Goal: Task Accomplishment & Management: Manage account settings

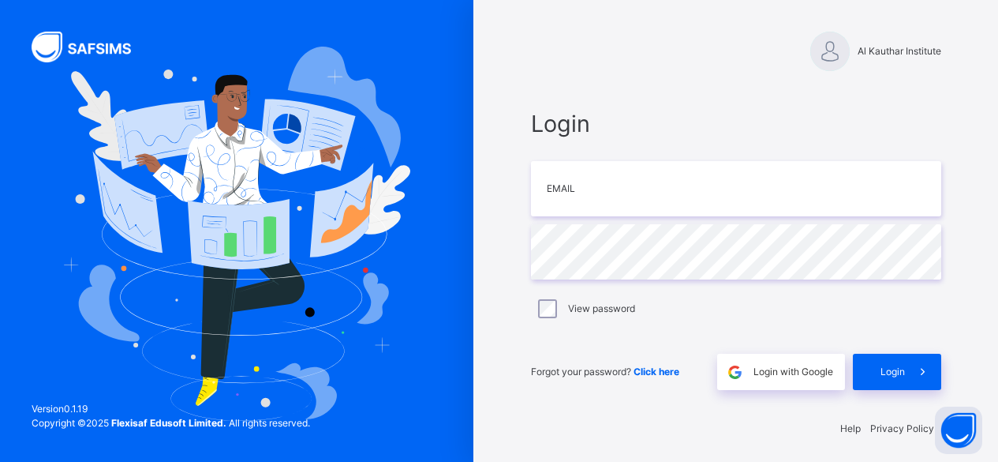
scroll to position [5, 0]
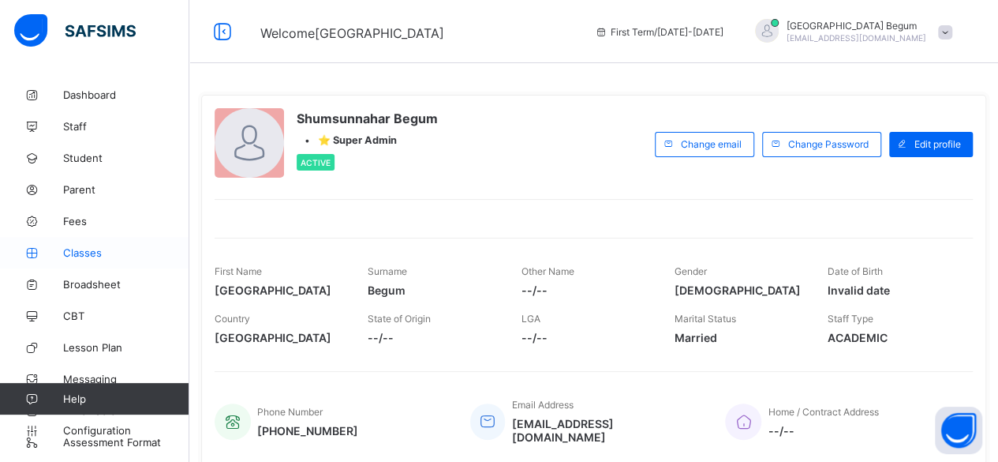
click at [140, 260] on link "Classes" at bounding box center [94, 253] width 189 height 32
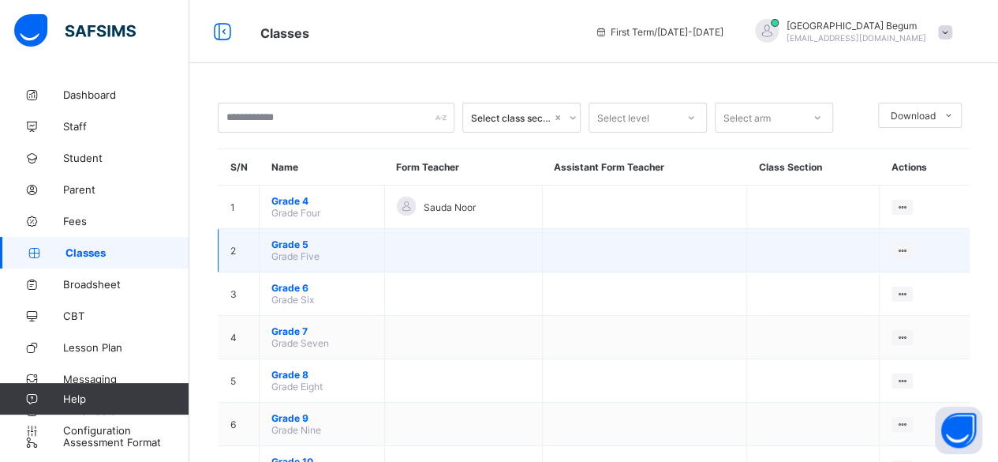
click at [300, 245] on span "Grade 5" at bounding box center [321, 244] width 101 height 12
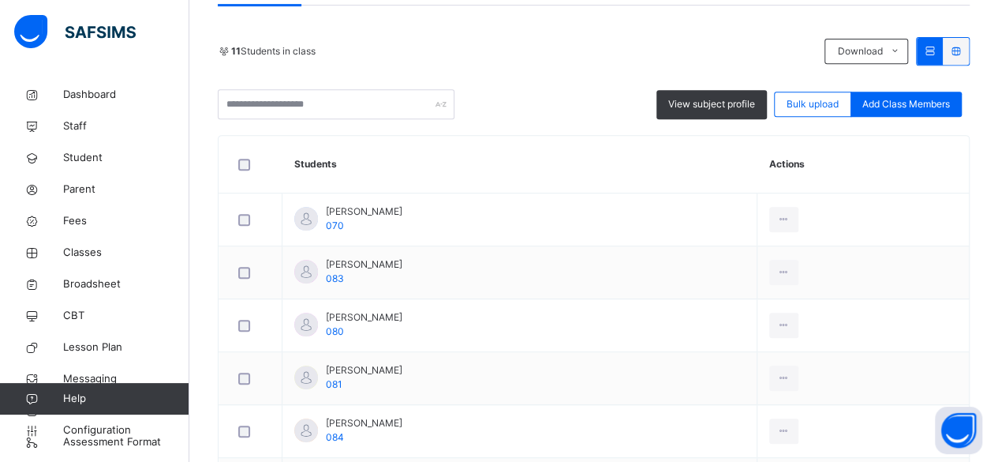
scroll to position [323, 0]
click at [726, 107] on span "View subject profile" at bounding box center [711, 105] width 87 height 14
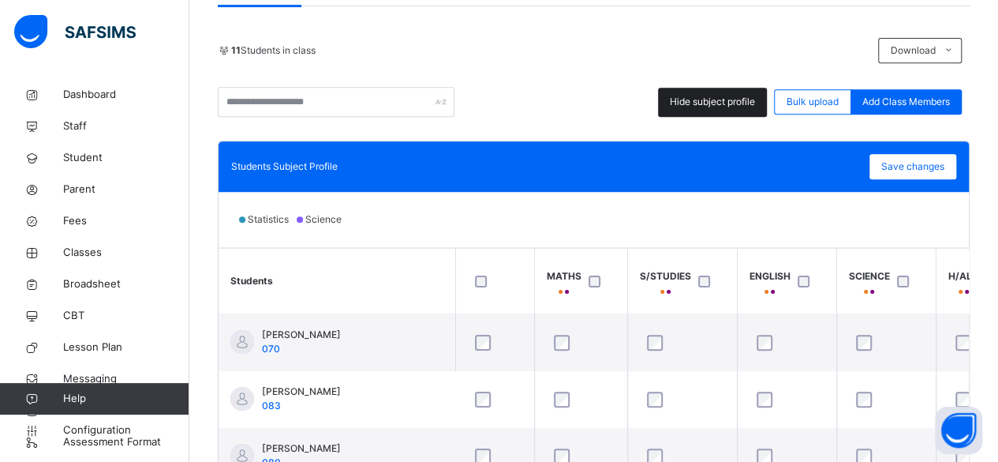
click at [721, 107] on span "Hide subject profile" at bounding box center [712, 102] width 85 height 14
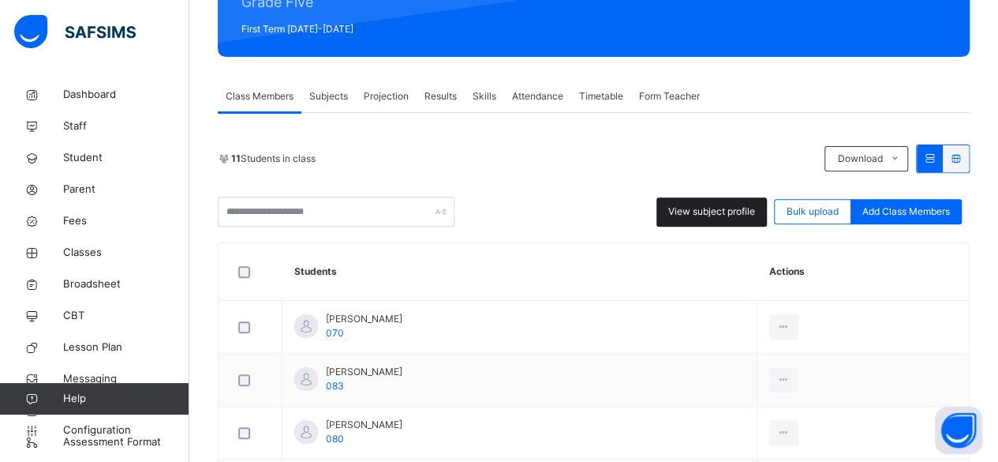
scroll to position [215, 0]
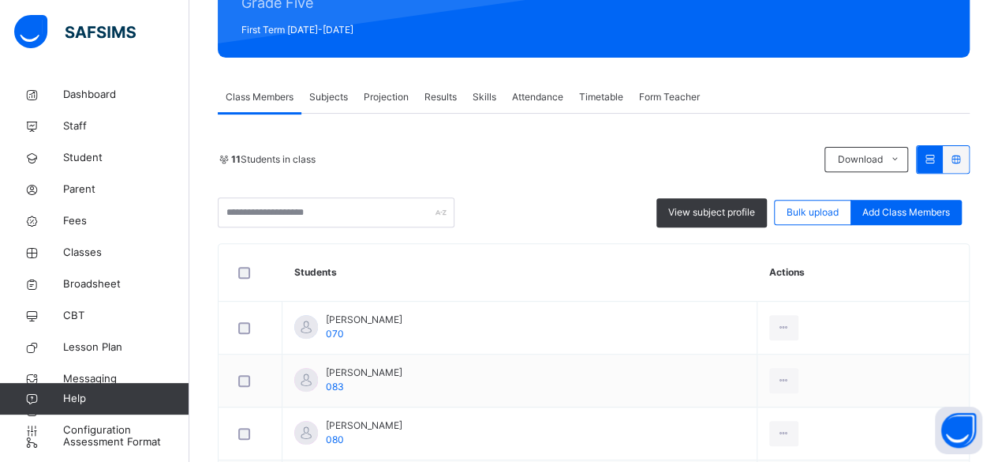
click at [395, 96] on span "Projection" at bounding box center [386, 97] width 45 height 14
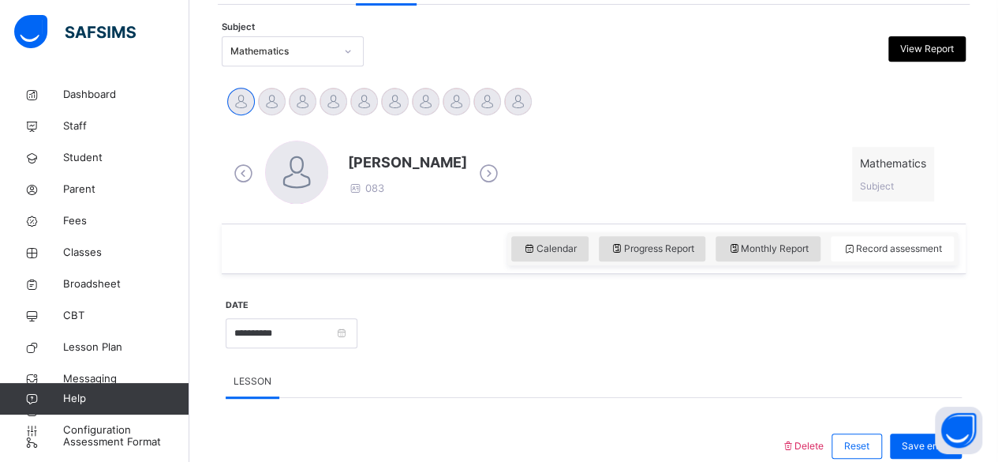
scroll to position [323, 0]
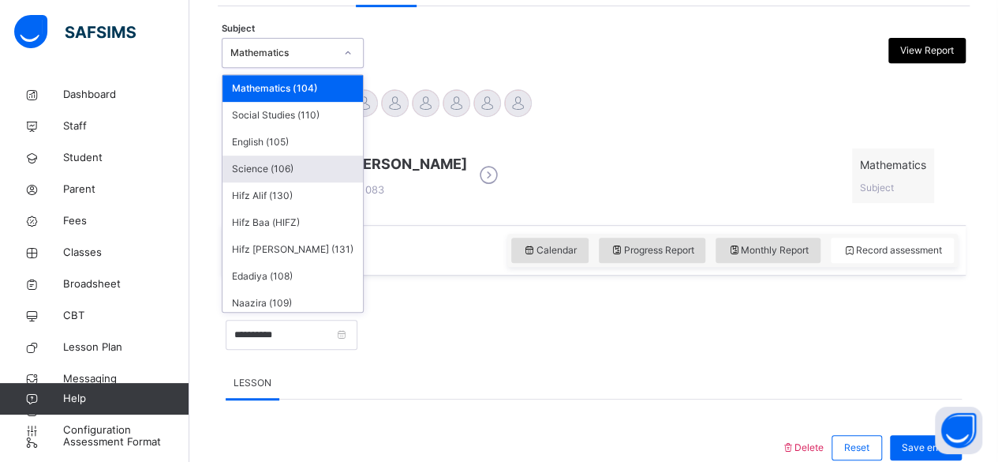
click at [302, 178] on div "Science (106)" at bounding box center [293, 168] width 140 height 27
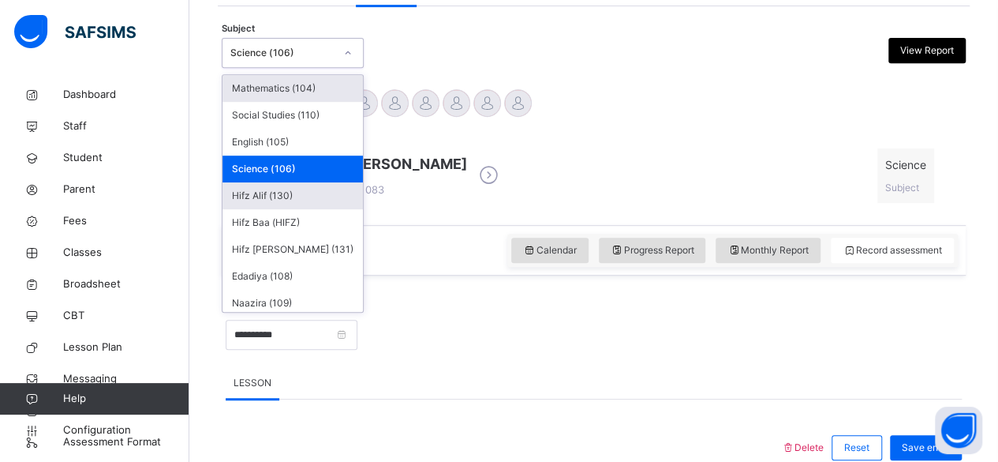
click at [283, 194] on div "Hifz Alif (130)" at bounding box center [293, 195] width 140 height 27
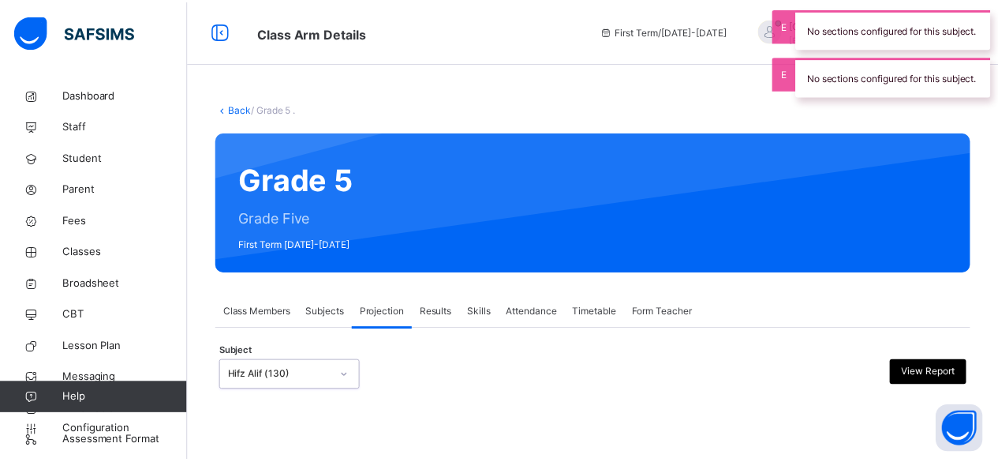
scroll to position [172, 0]
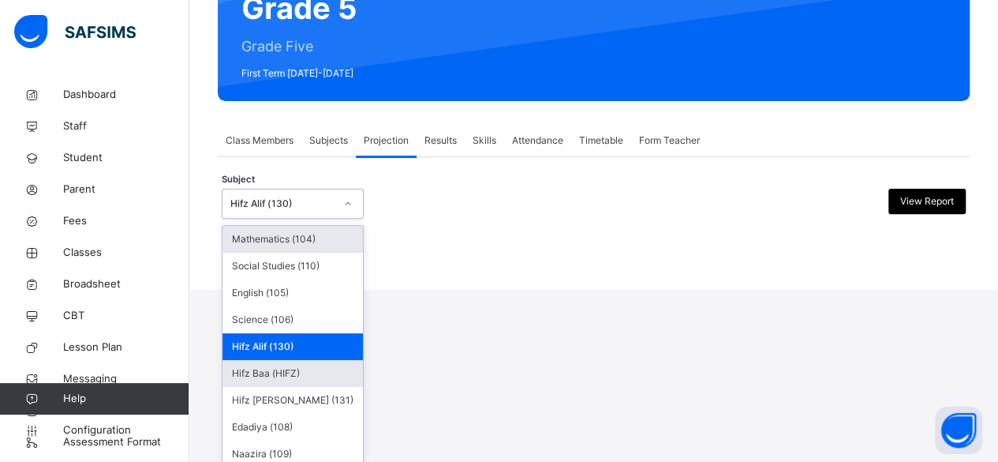
click at [317, 380] on div "Hifz Baa (HIFZ)" at bounding box center [293, 373] width 140 height 27
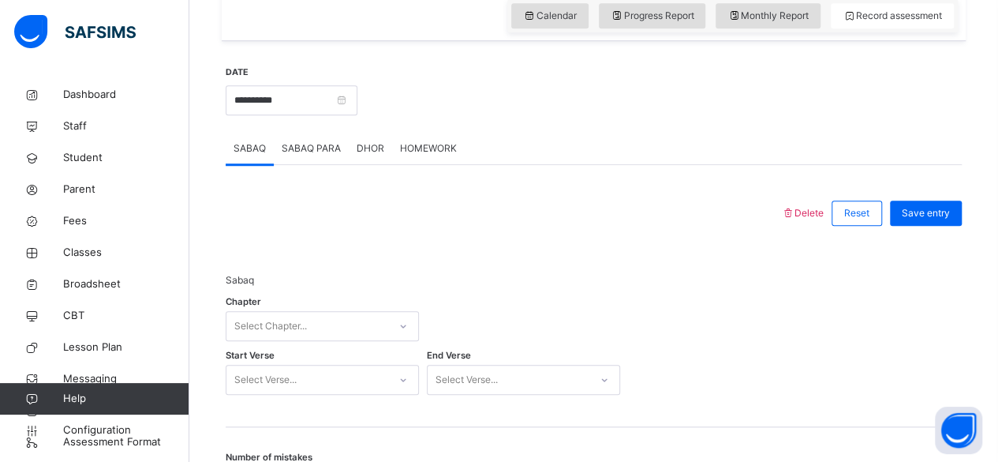
scroll to position [561, 0]
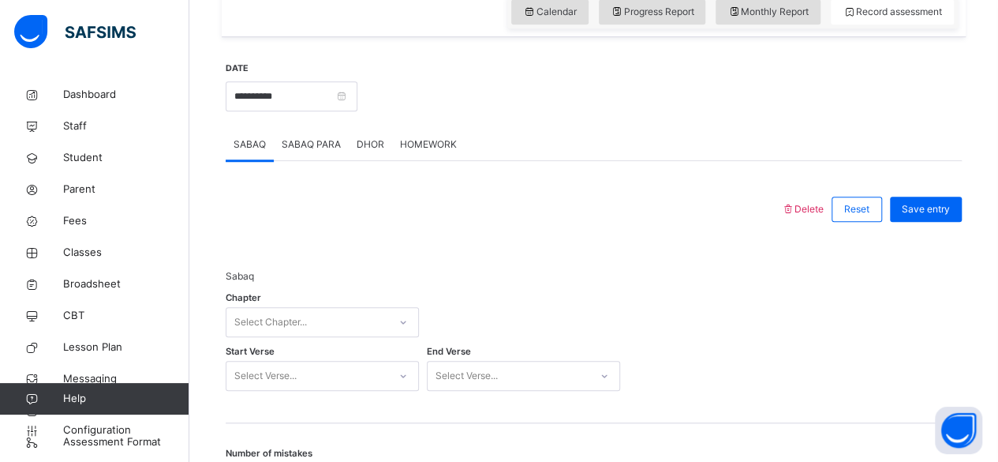
click at [707, 378] on div "Sabaq Chapter Select Chapter... Start Verse Select Verse... End Verse Select Ve…" at bounding box center [594, 333] width 736 height 129
click at [533, 279] on span "Sabaq" at bounding box center [423, 276] width 395 height 14
click at [543, 289] on div "Sabaq" at bounding box center [423, 284] width 395 height 30
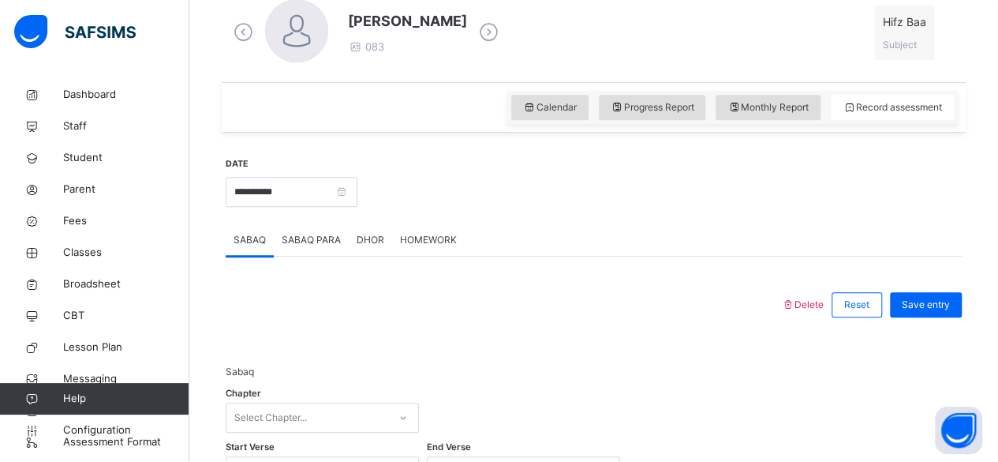
scroll to position [465, 0]
click at [429, 246] on div "HOMEWORK" at bounding box center [428, 241] width 73 height 32
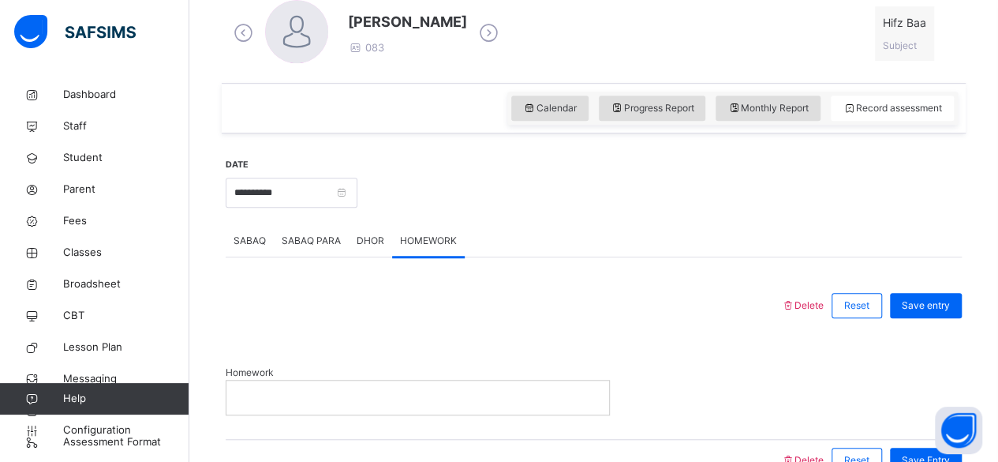
click at [258, 251] on div "SABAQ" at bounding box center [250, 241] width 48 height 32
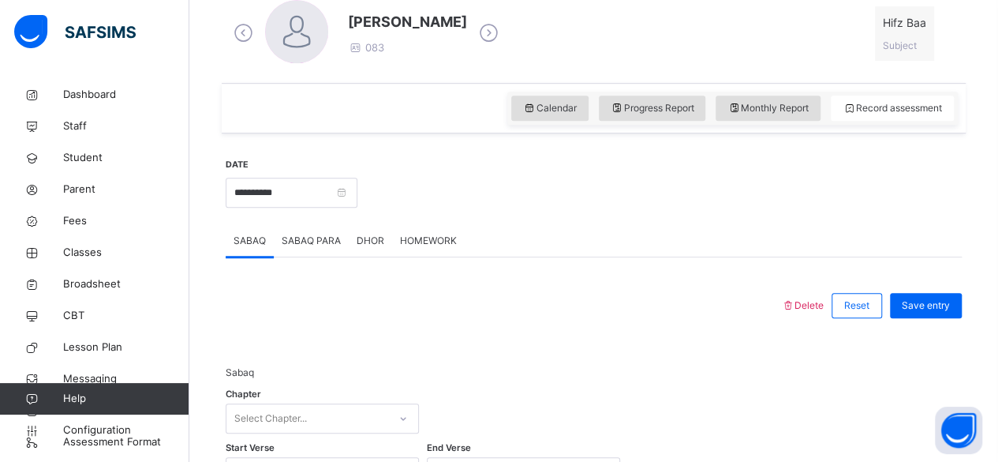
click at [508, 326] on div "Sabaq Chapter Select Chapter... Start Verse Select Verse... End Verse Select Ve…" at bounding box center [594, 422] width 736 height 193
click at [642, 368] on div "Sabaq Chapter Select Chapter... Start Verse Select Verse... End Verse Select Ve…" at bounding box center [594, 429] width 736 height 129
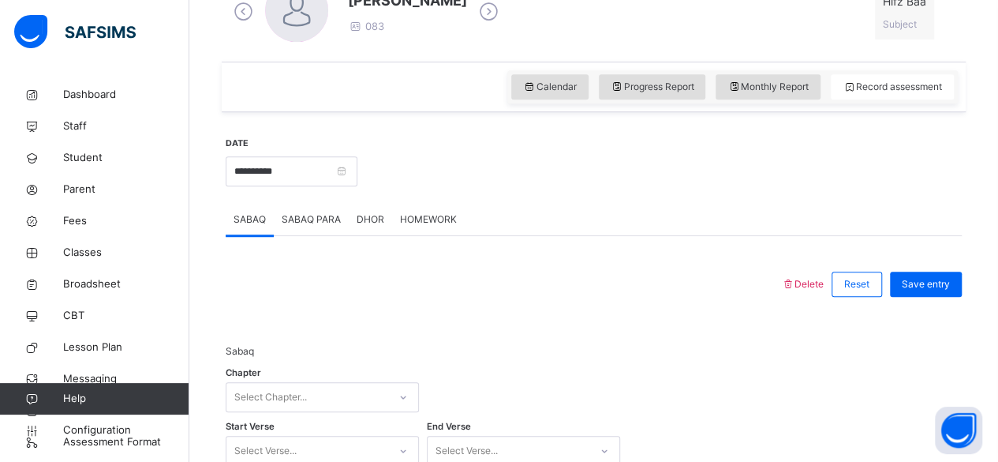
scroll to position [508, 0]
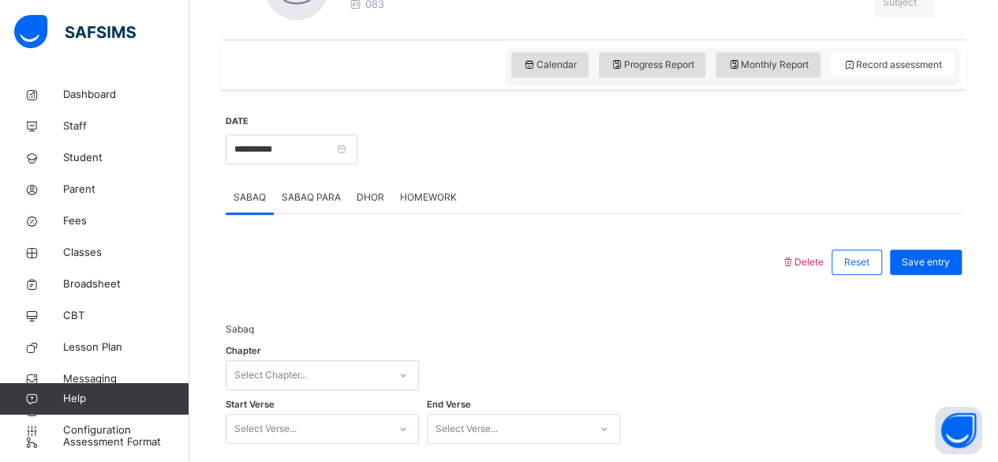
click at [428, 201] on span "HOMEWORK" at bounding box center [428, 197] width 57 height 14
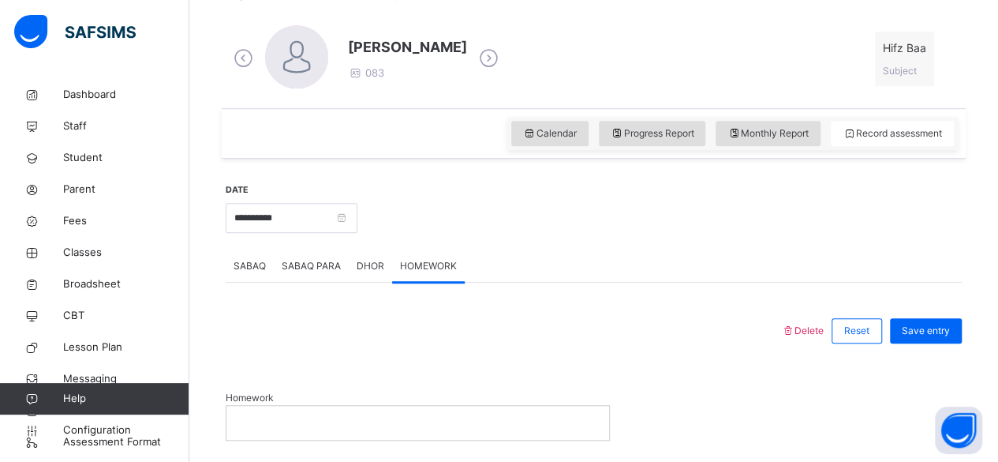
scroll to position [436, 0]
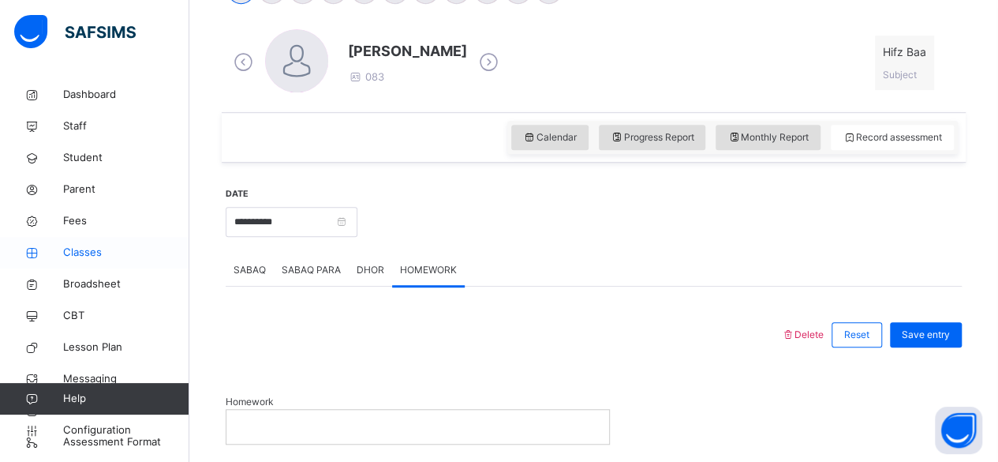
click at [93, 249] on span "Classes" at bounding box center [126, 253] width 126 height 16
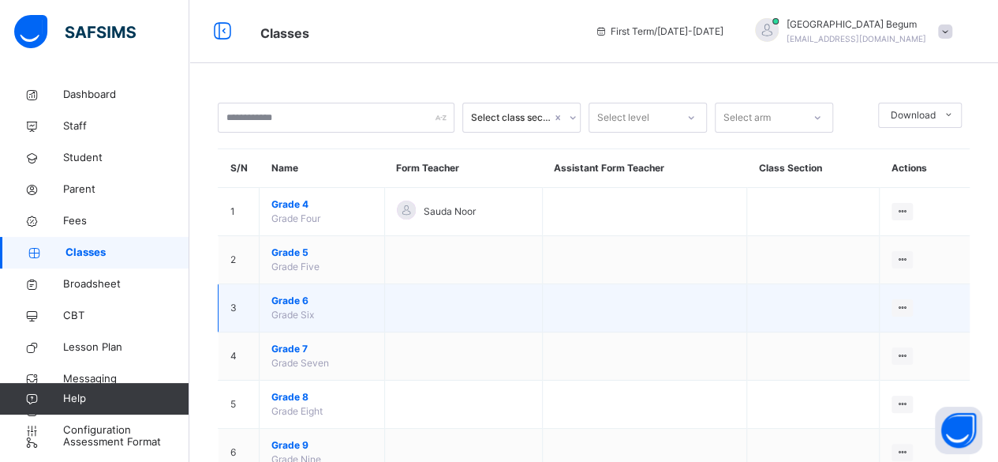
click at [294, 303] on span "Grade 6" at bounding box center [321, 301] width 101 height 14
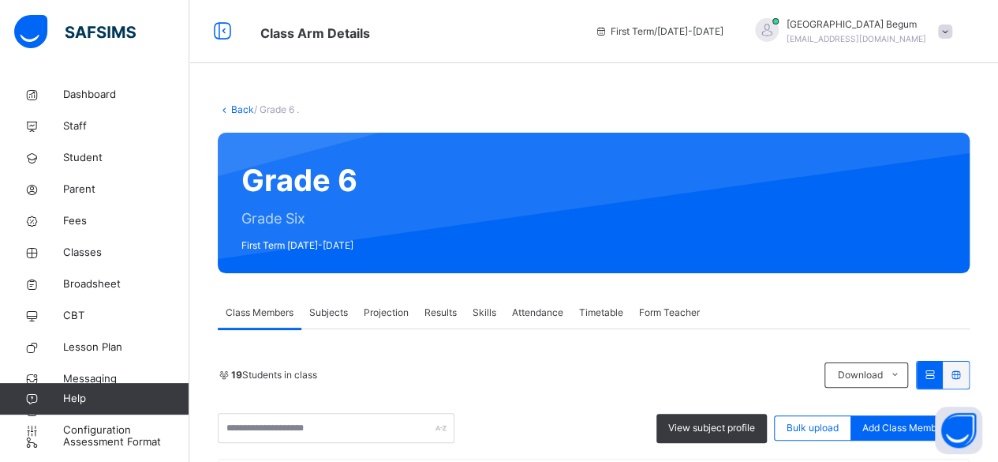
scroll to position [152, 0]
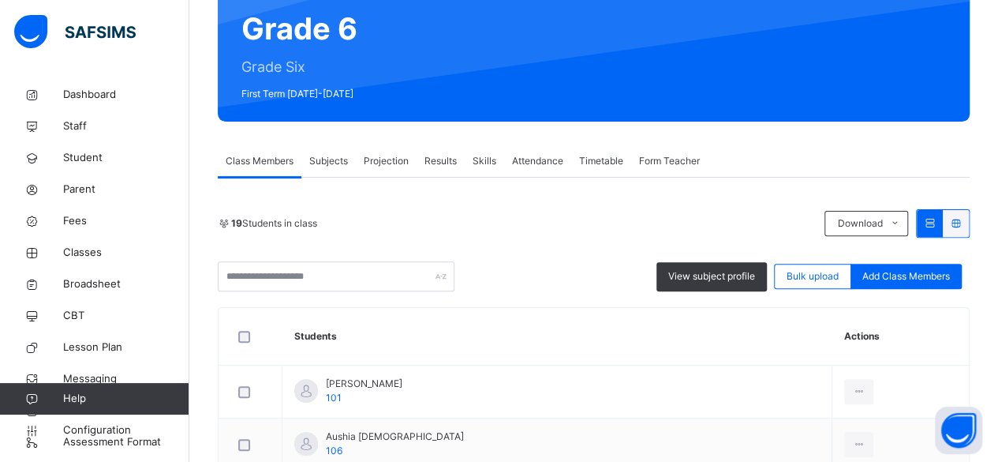
click at [377, 154] on span "Projection" at bounding box center [386, 161] width 45 height 14
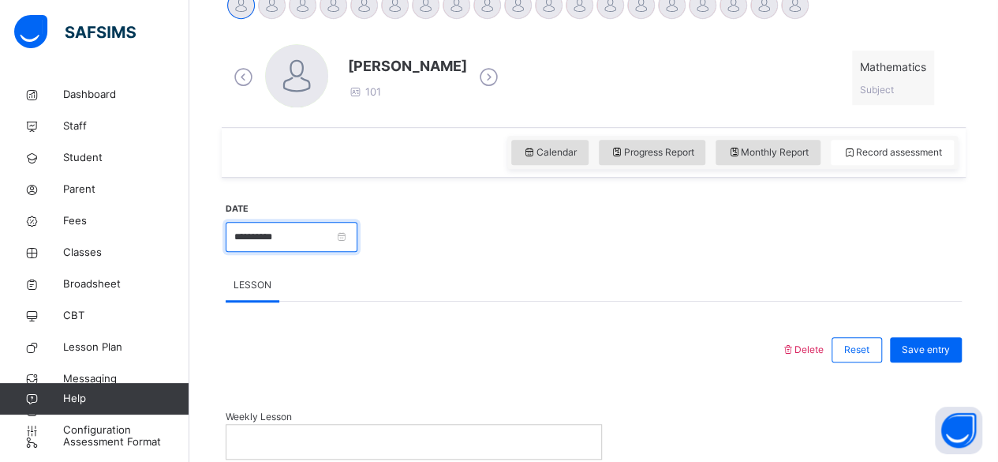
click at [322, 248] on input "**********" at bounding box center [292, 237] width 132 height 30
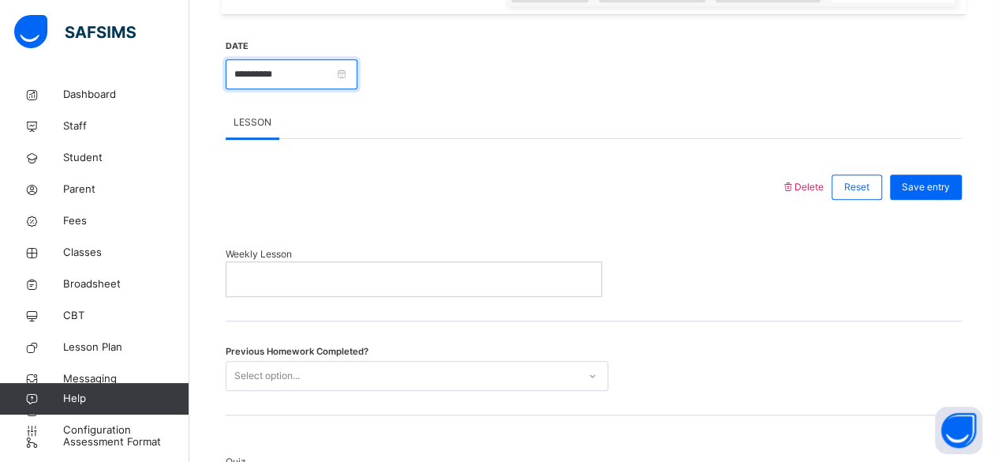
scroll to position [678, 0]
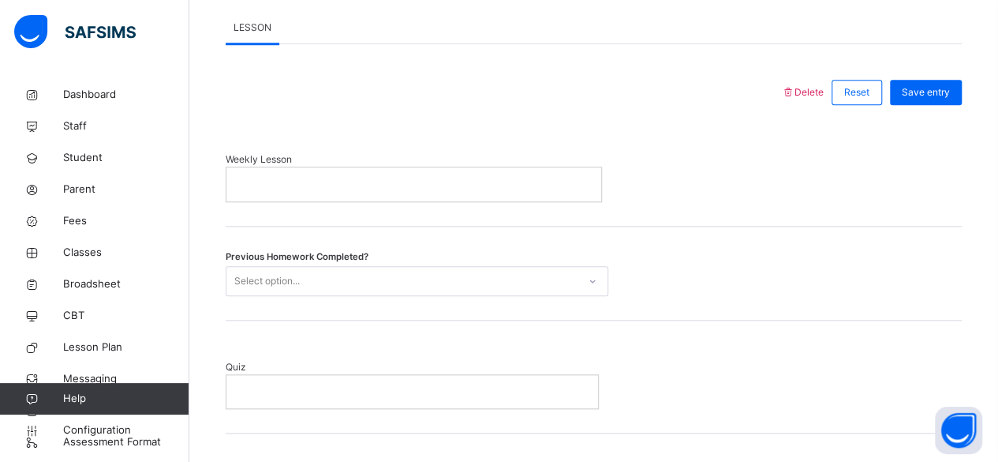
click at [691, 300] on div "Previous Homework Completed? Select option..." at bounding box center [594, 273] width 736 height 94
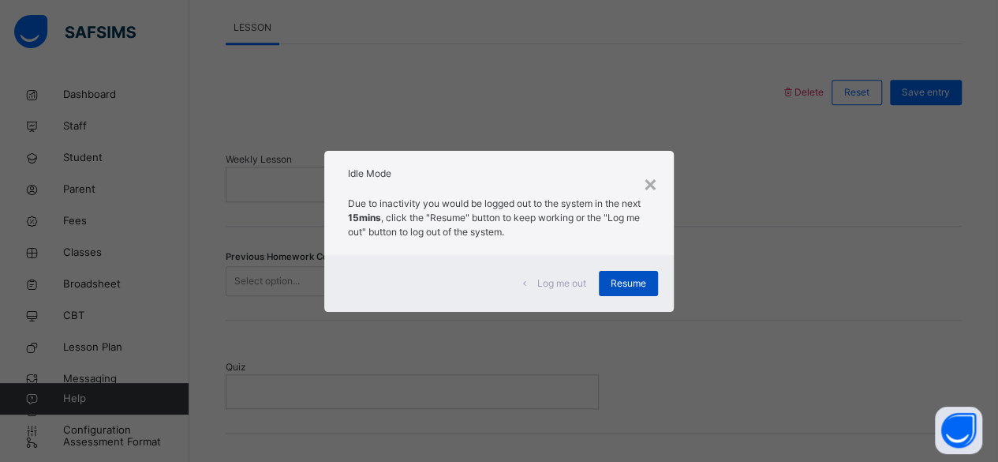
click at [638, 271] on div "Resume" at bounding box center [628, 283] width 59 height 25
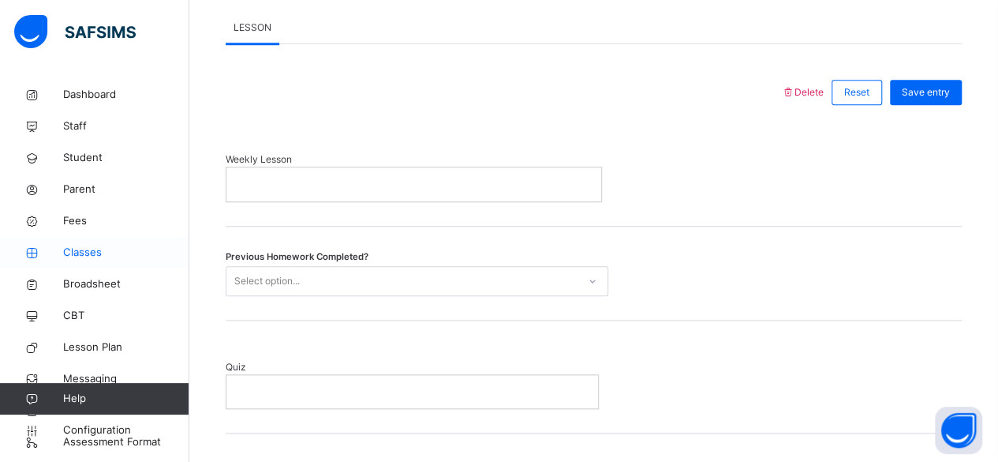
click at [133, 255] on span "Classes" at bounding box center [126, 253] width 126 height 16
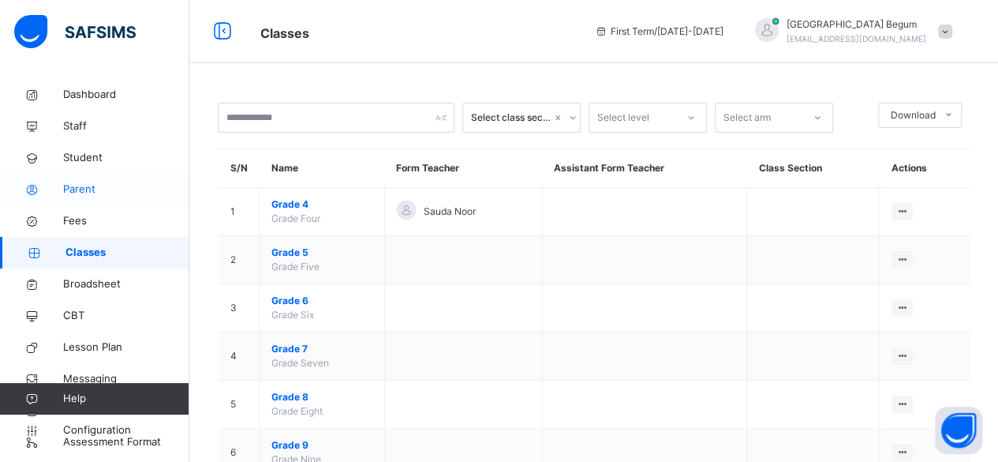
click at [145, 199] on link "Parent" at bounding box center [94, 190] width 189 height 32
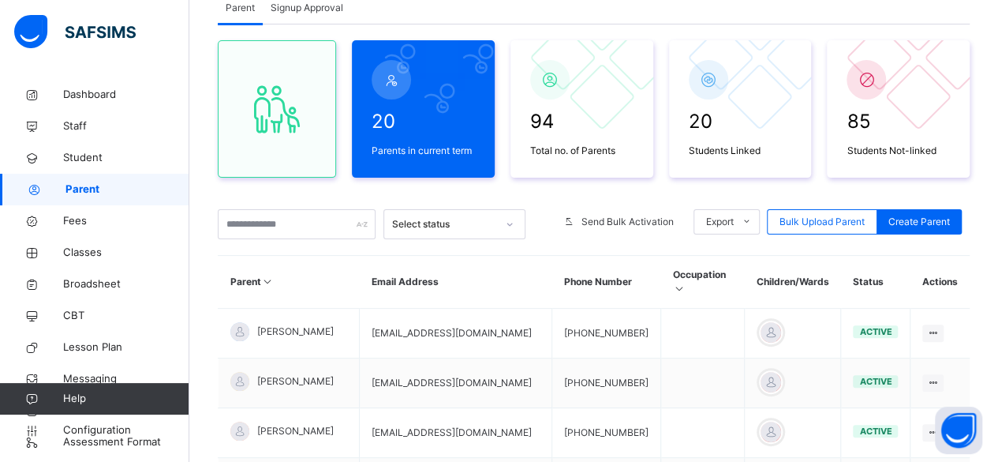
scroll to position [110, 0]
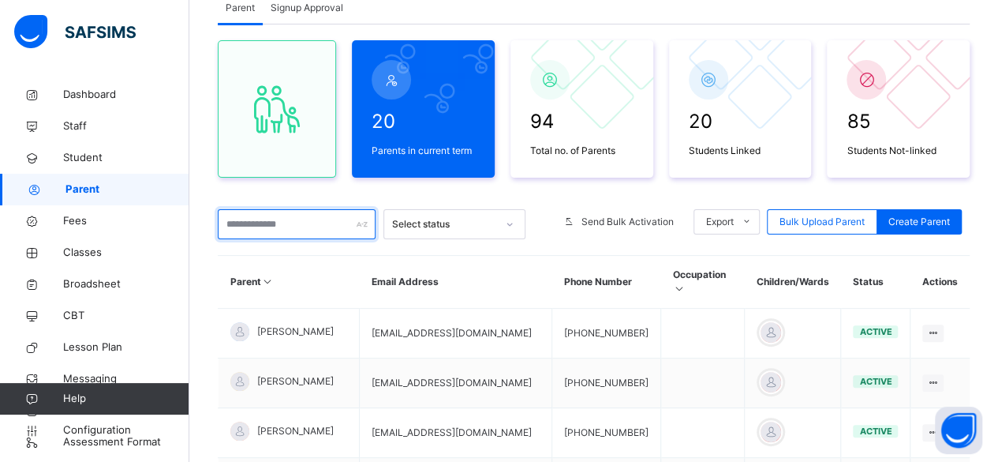
click at [311, 225] on input "text" at bounding box center [297, 224] width 158 height 30
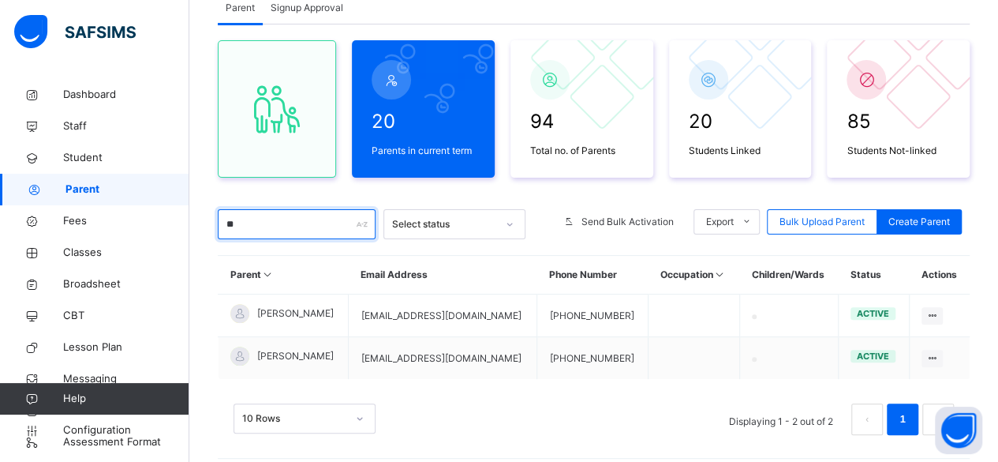
type input "*"
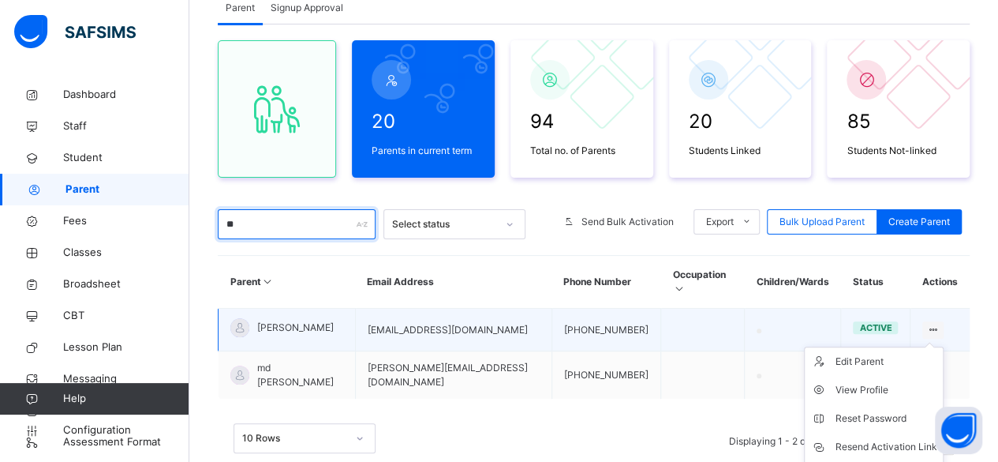
type input "**"
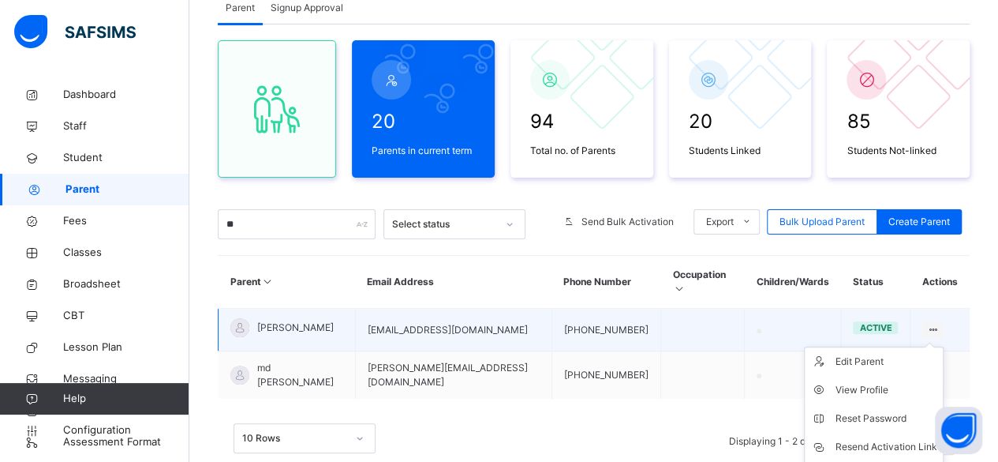
click at [934, 324] on icon at bounding box center [933, 330] width 13 height 12
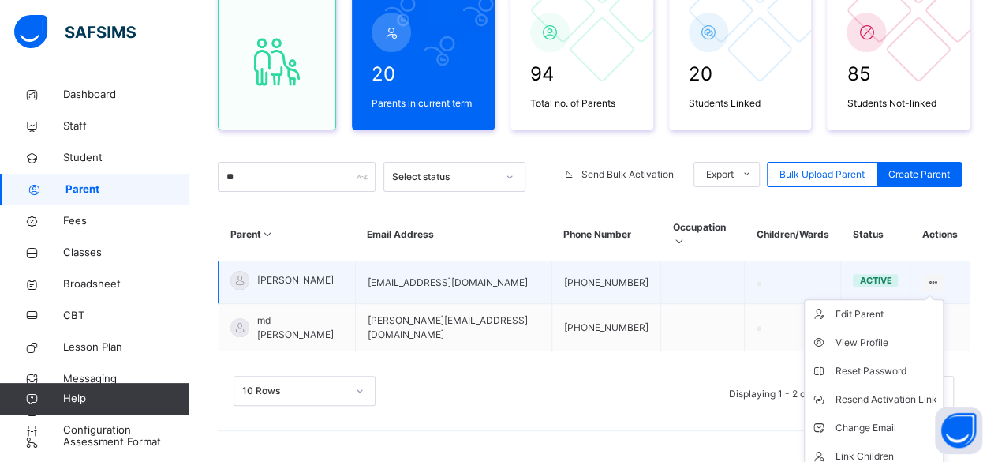
scroll to position [179, 0]
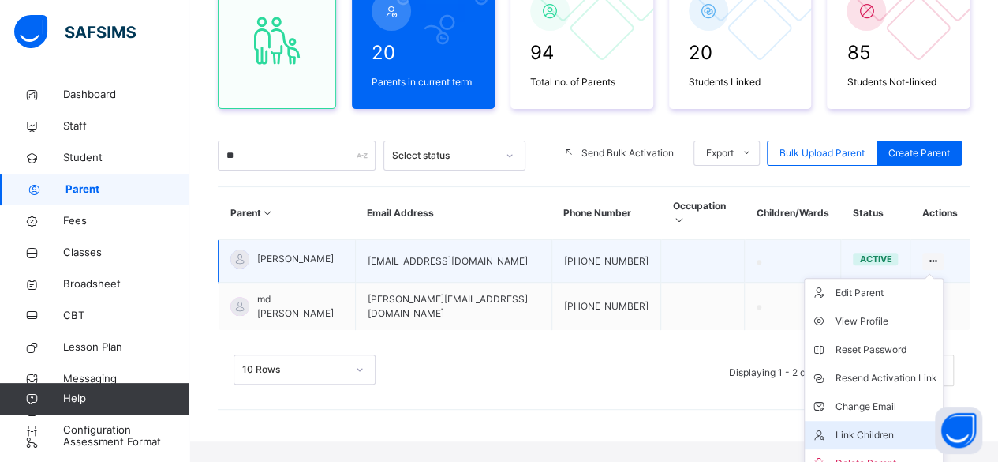
click at [882, 427] on div "Link Children" at bounding box center [886, 435] width 102 height 16
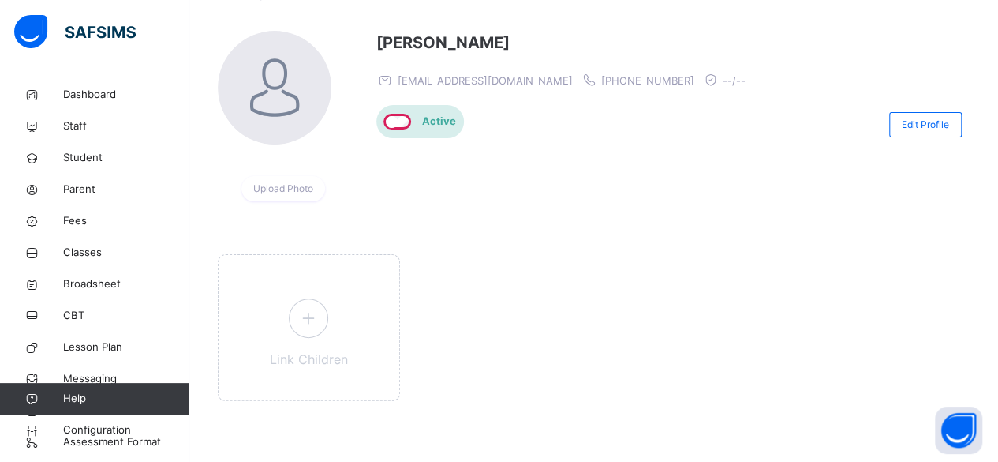
scroll to position [114, 0]
click at [317, 333] on span at bounding box center [308, 317] width 39 height 39
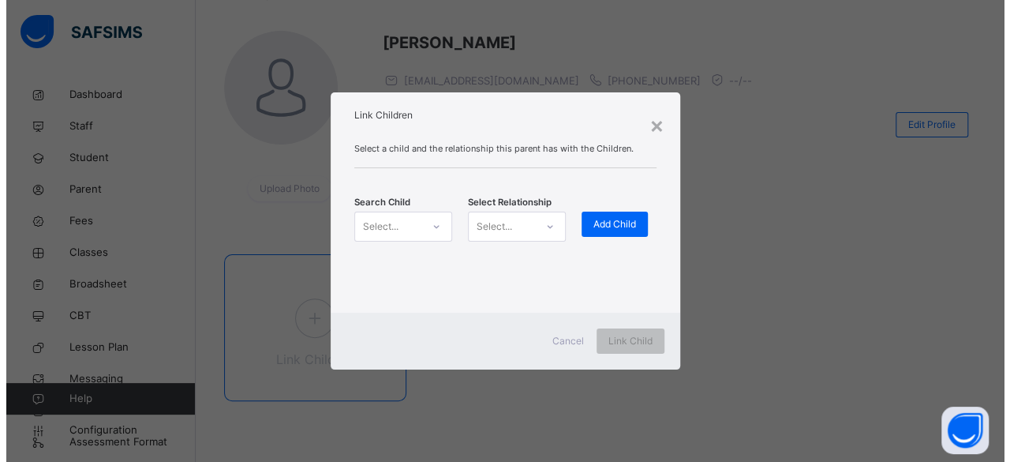
scroll to position [0, 0]
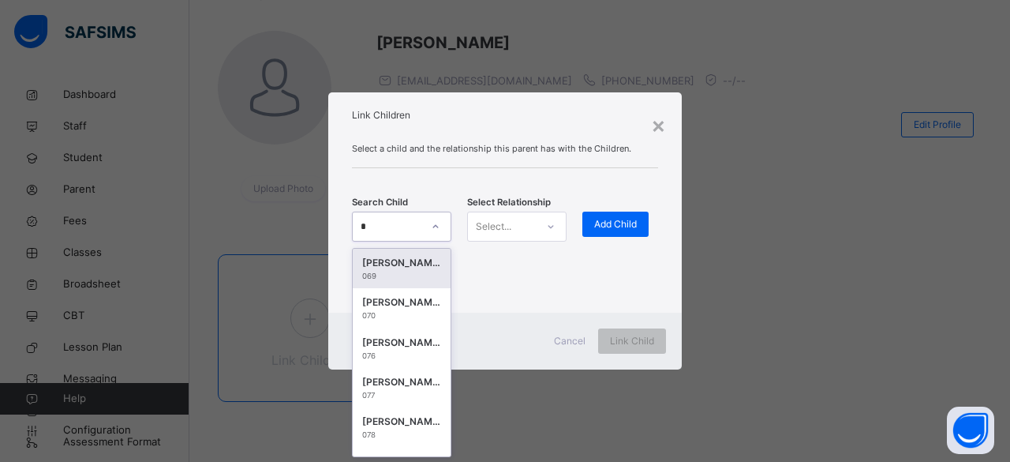
type input "**"
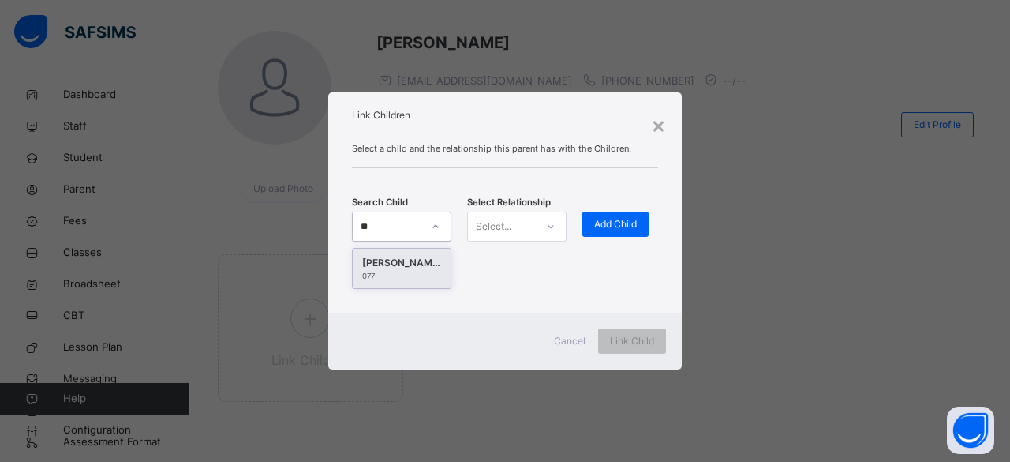
click at [390, 282] on div "Ruqayyah Khan 077" at bounding box center [402, 268] width 98 height 39
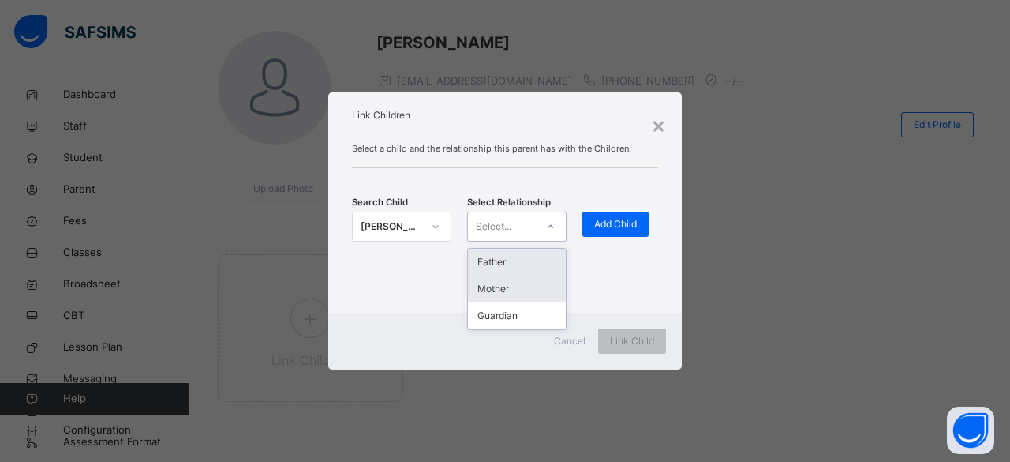
click at [530, 288] on div "Mother" at bounding box center [517, 288] width 98 height 27
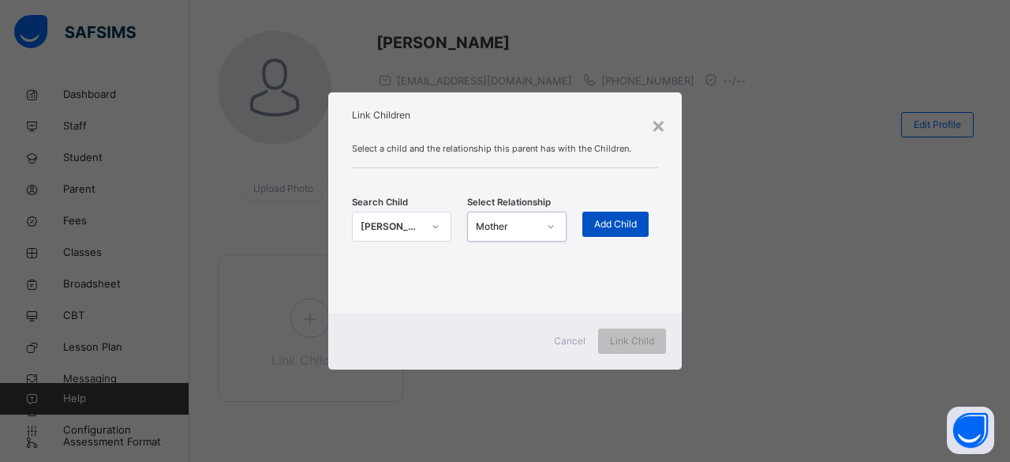
click at [620, 226] on span "Add Child" at bounding box center [615, 224] width 43 height 14
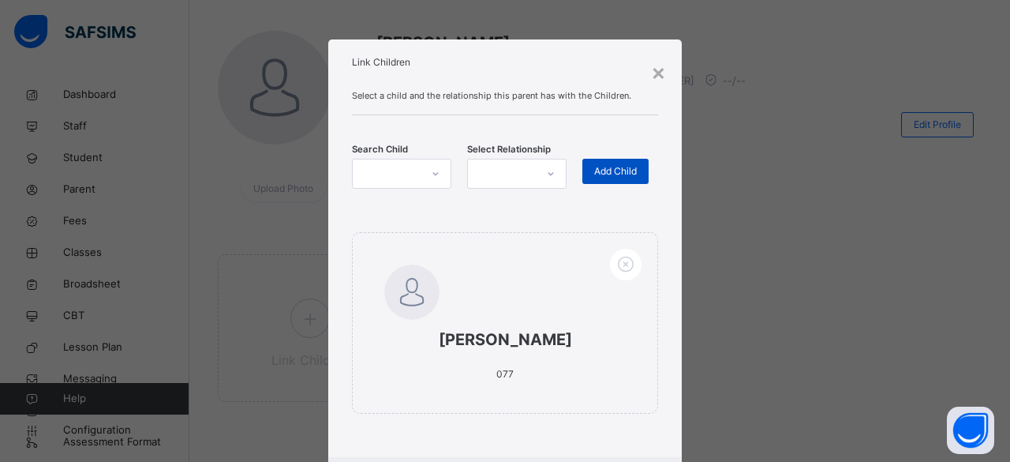
click at [625, 177] on span "Add Child" at bounding box center [615, 171] width 43 height 14
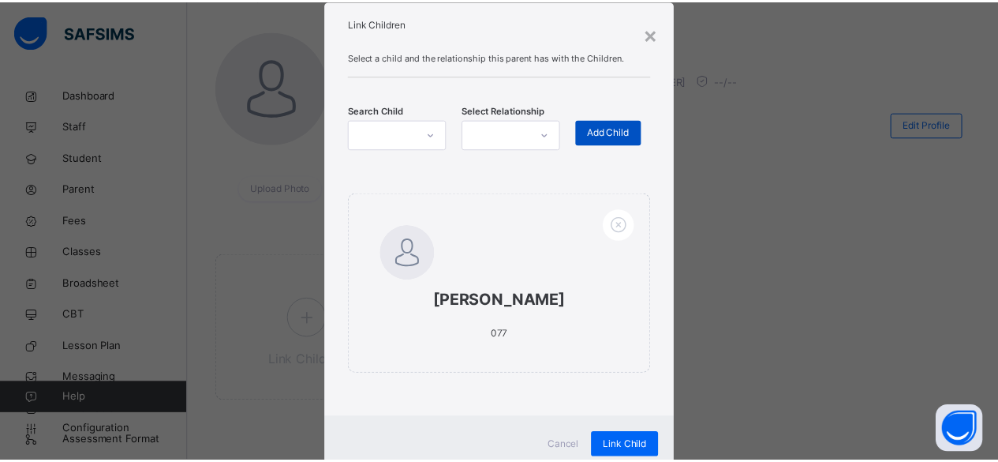
scroll to position [90, 0]
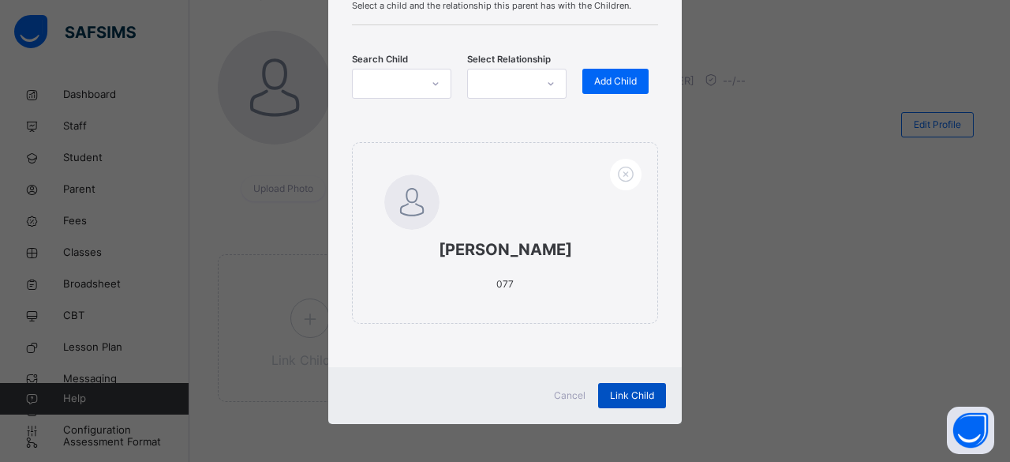
click at [638, 395] on span "Link Child" at bounding box center [632, 395] width 44 height 14
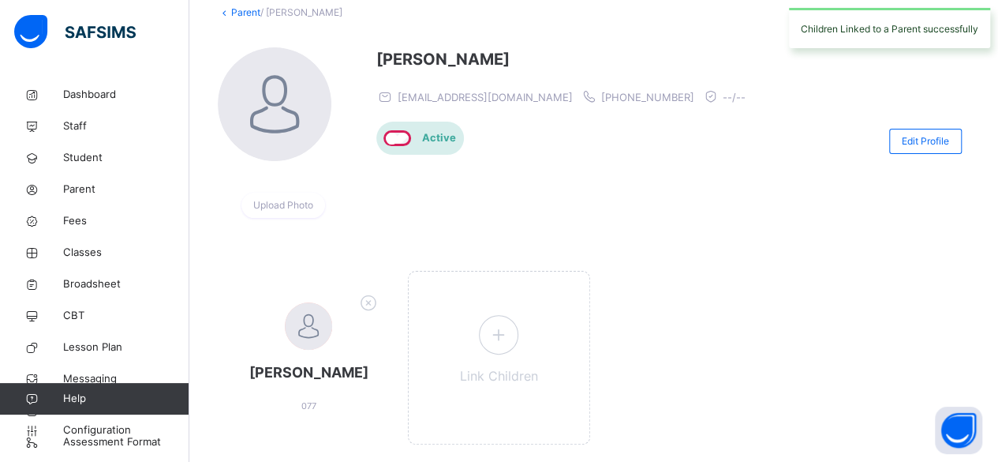
scroll to position [98, 0]
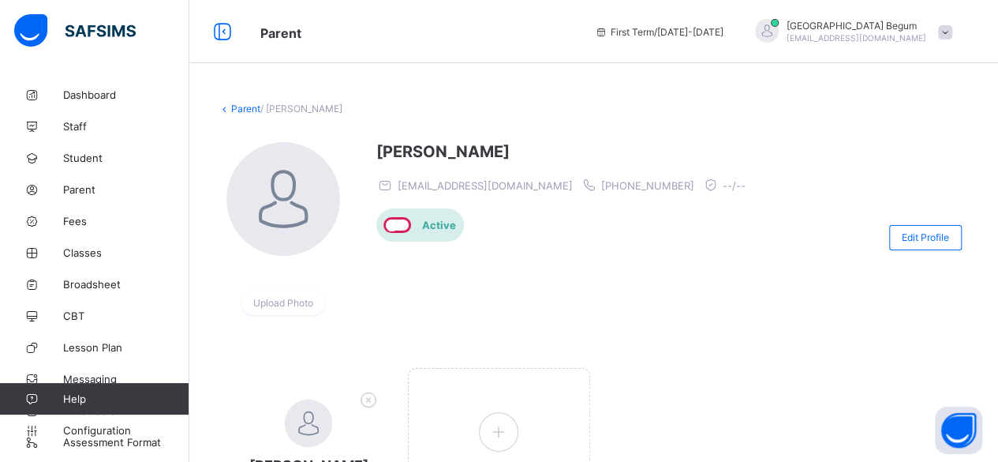
click at [699, 355] on div "Ruqayyah Khan 077 Link Children" at bounding box center [594, 458] width 752 height 228
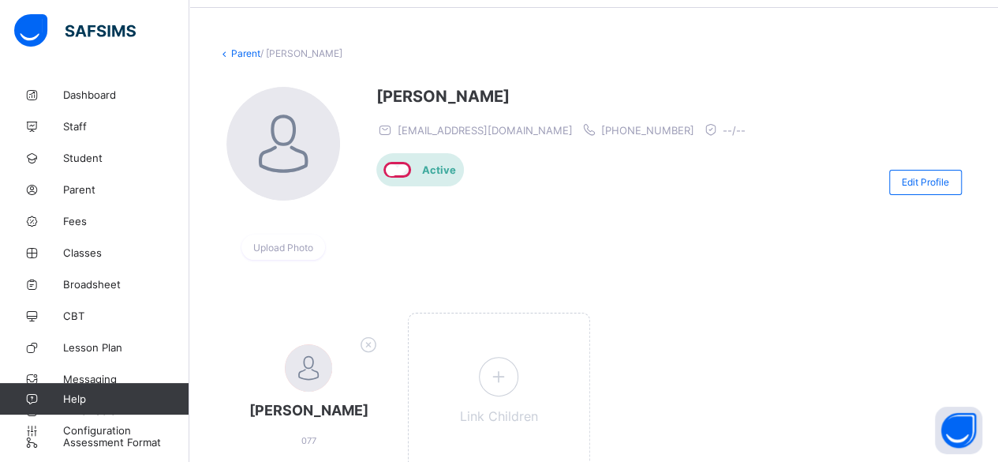
scroll to position [58, 0]
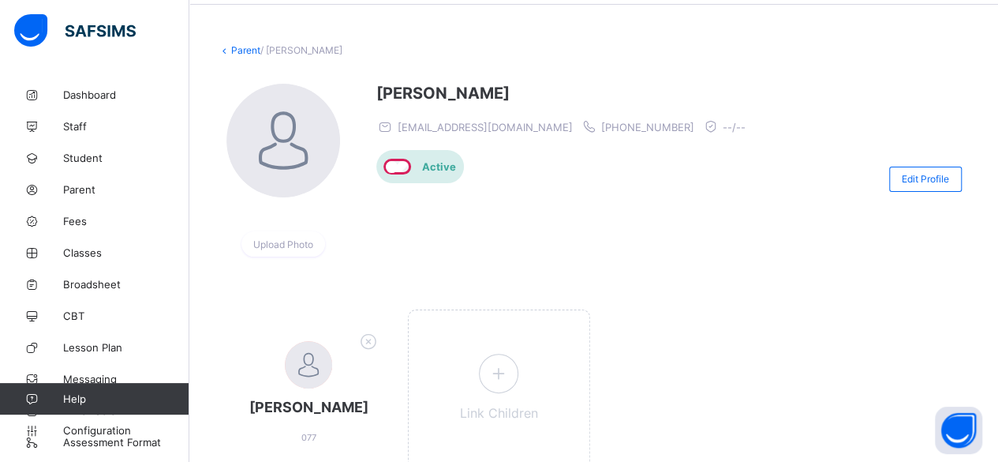
click at [233, 53] on link "Parent" at bounding box center [245, 50] width 29 height 12
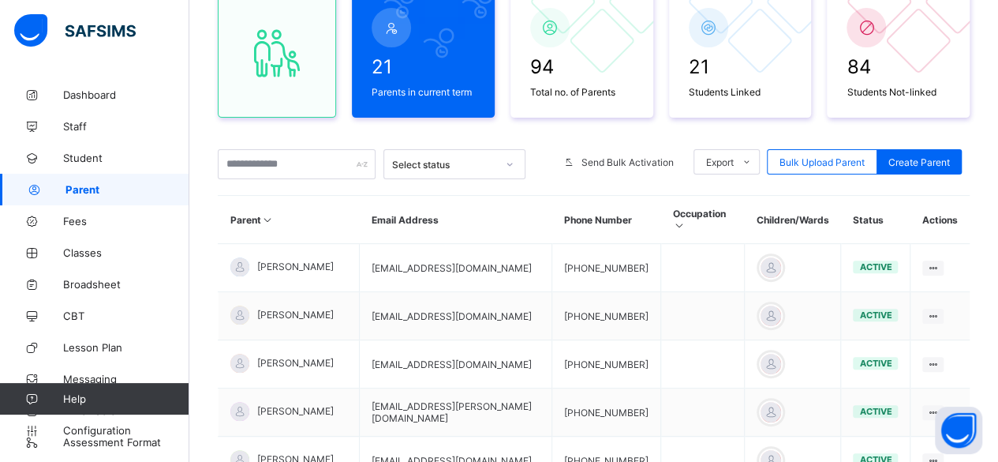
scroll to position [164, 0]
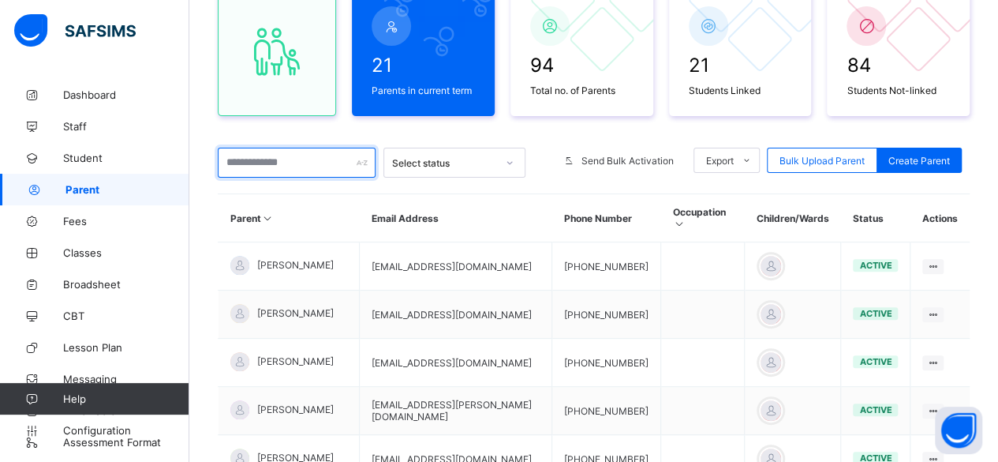
click at [310, 167] on input "text" at bounding box center [297, 163] width 158 height 30
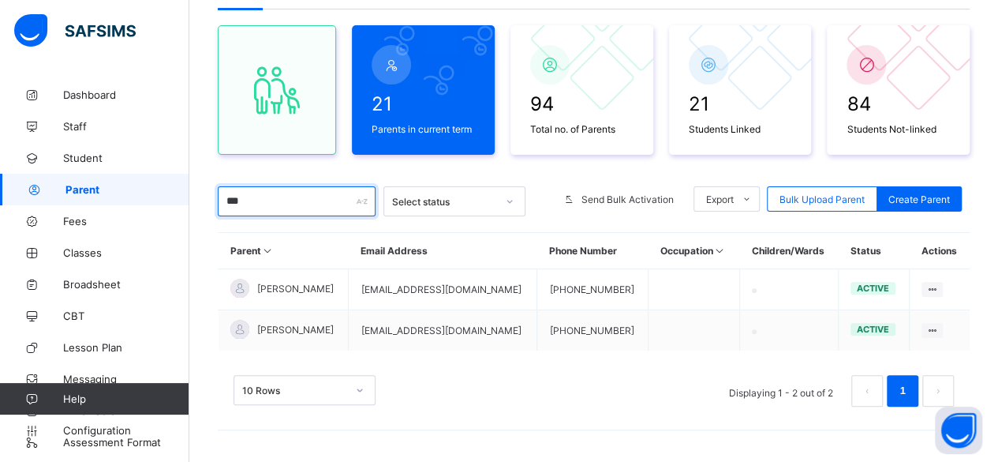
scroll to position [122, 0]
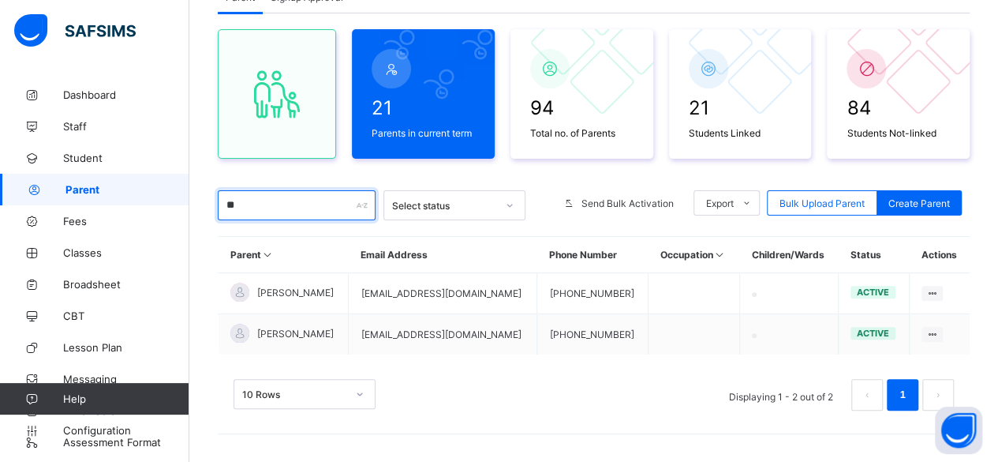
type input "*"
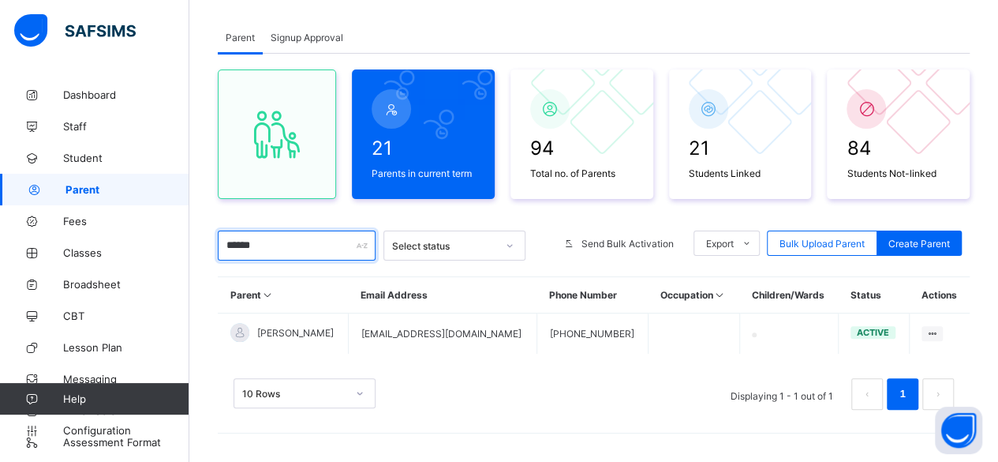
scroll to position [164, 0]
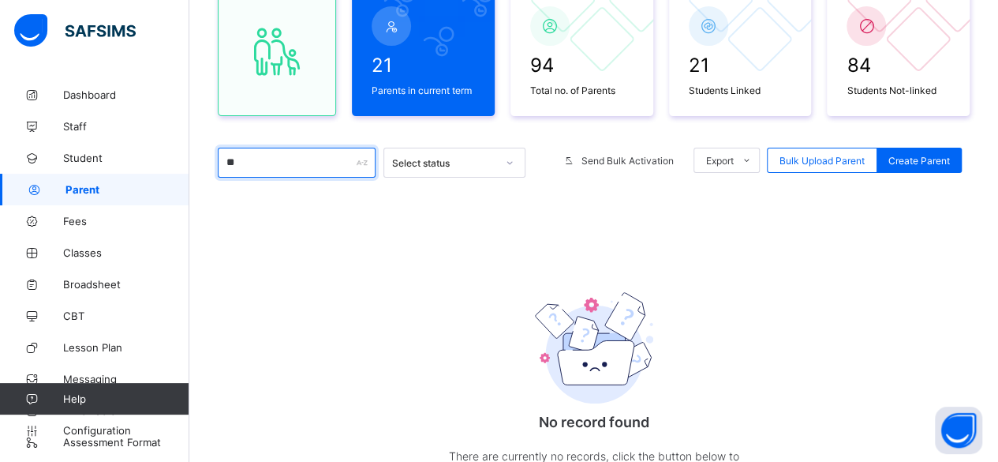
type input "*"
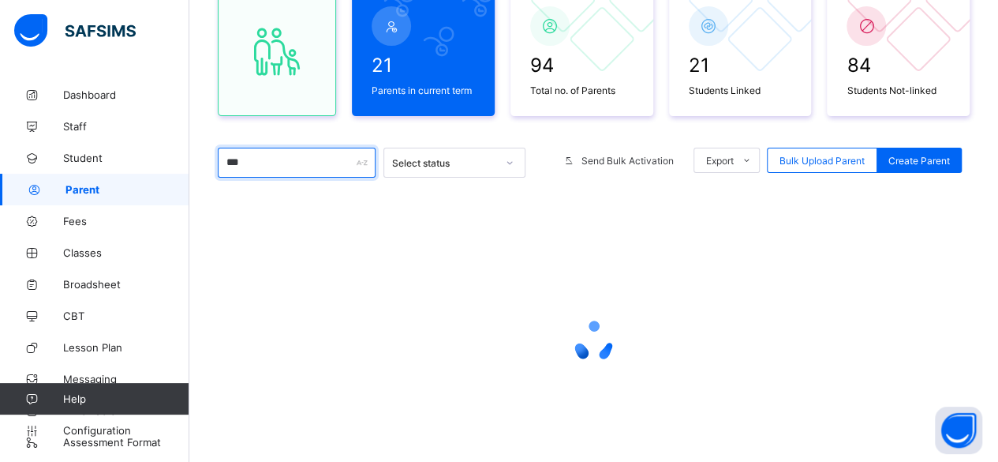
scroll to position [122, 0]
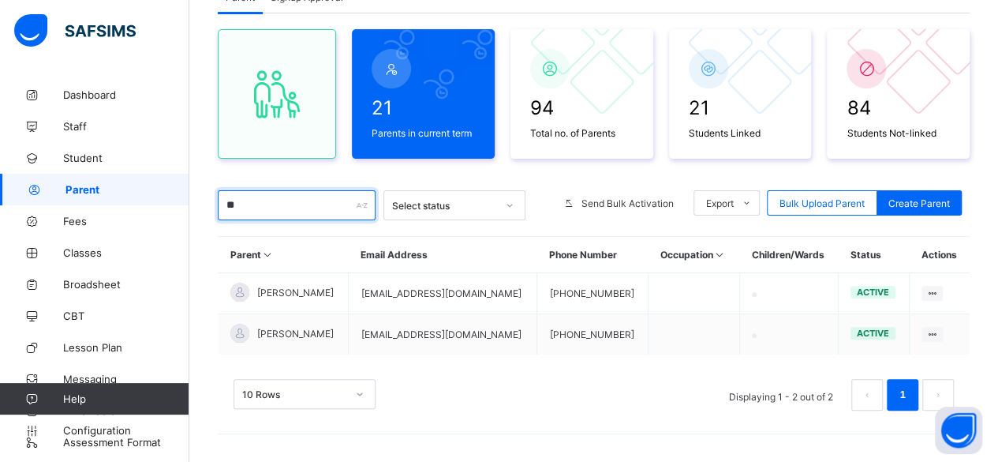
type input "*"
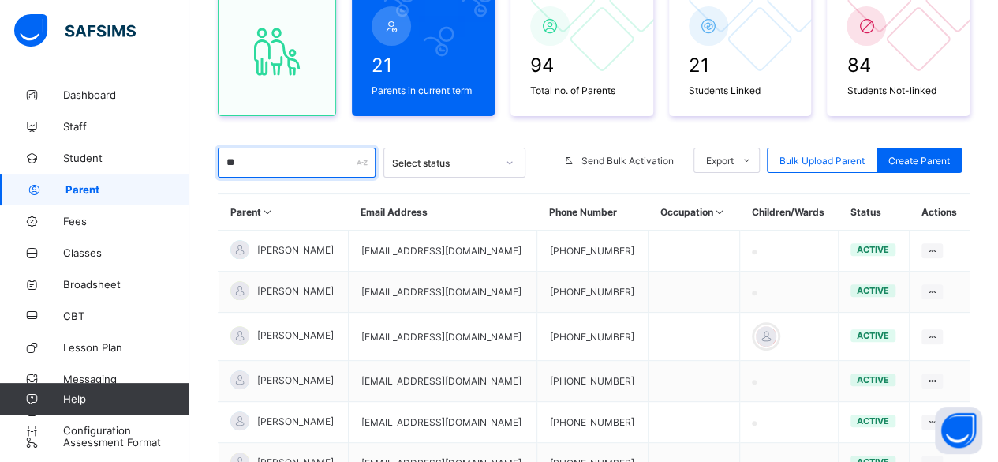
type input "***"
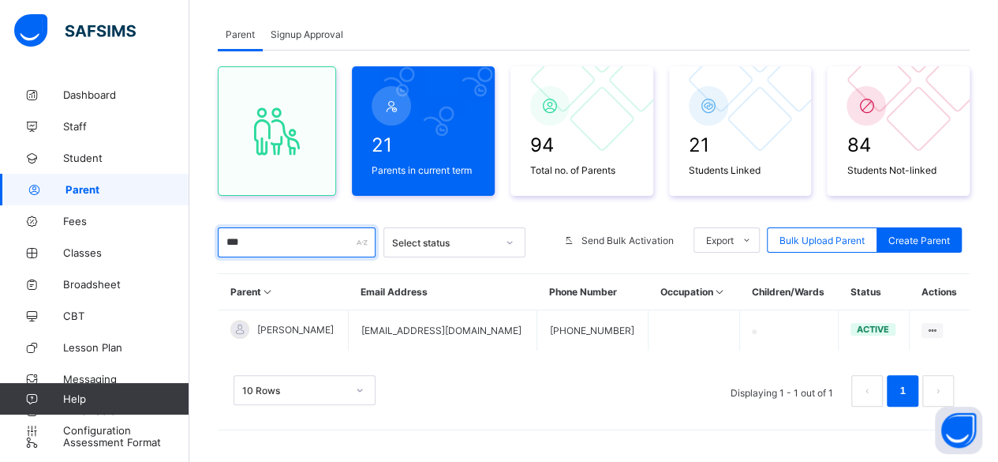
scroll to position [81, 0]
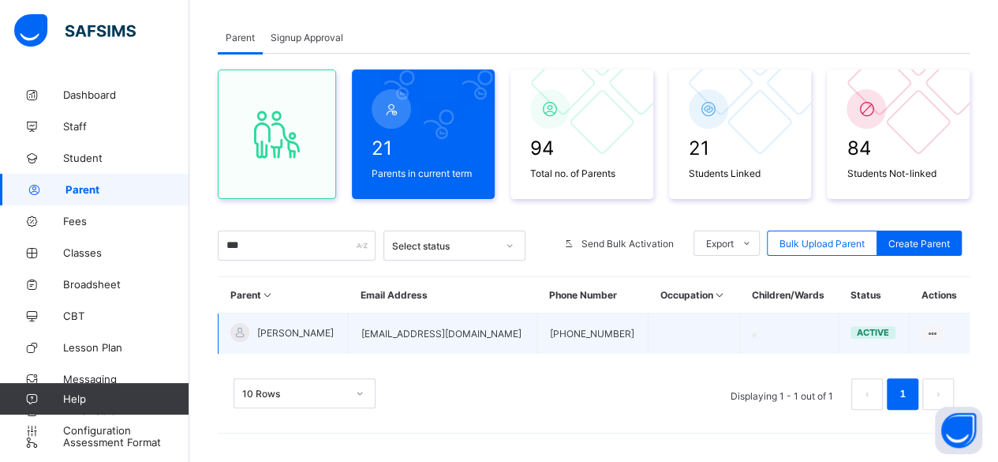
click at [301, 335] on span "Sazedur Rahman" at bounding box center [295, 333] width 77 height 12
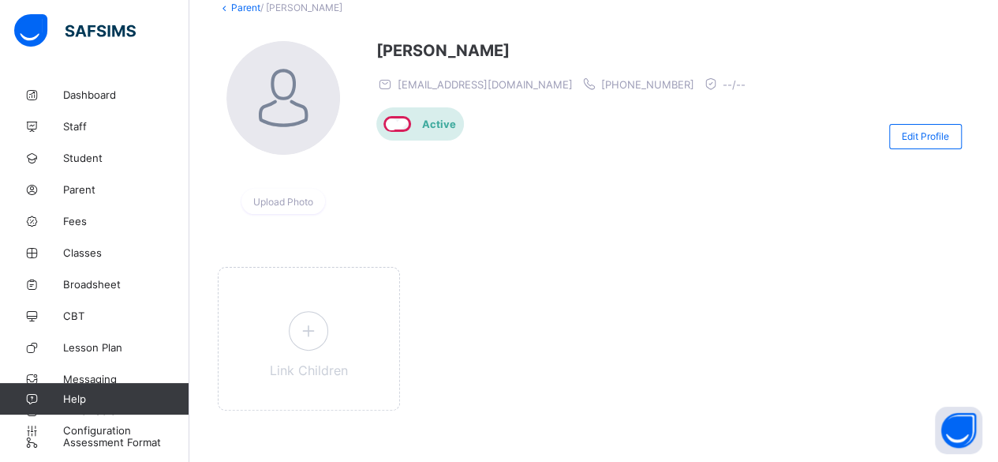
scroll to position [110, 0]
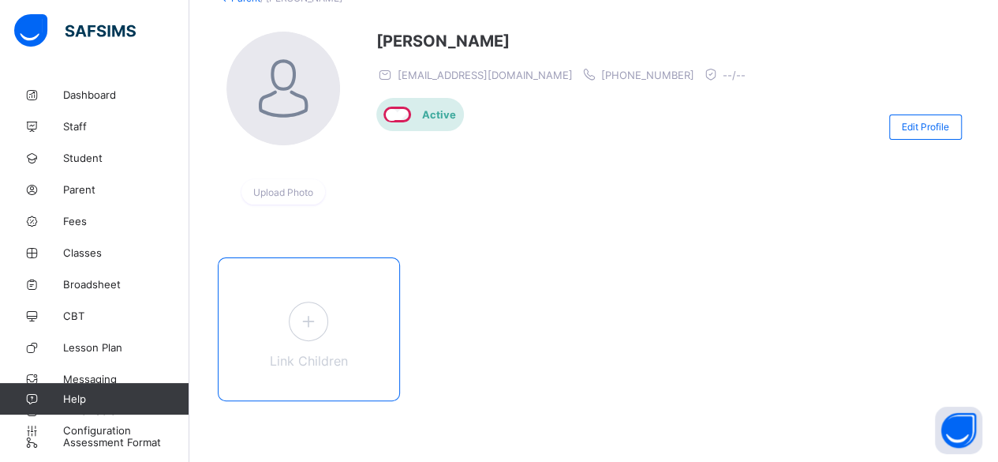
click at [309, 337] on span at bounding box center [308, 320] width 39 height 39
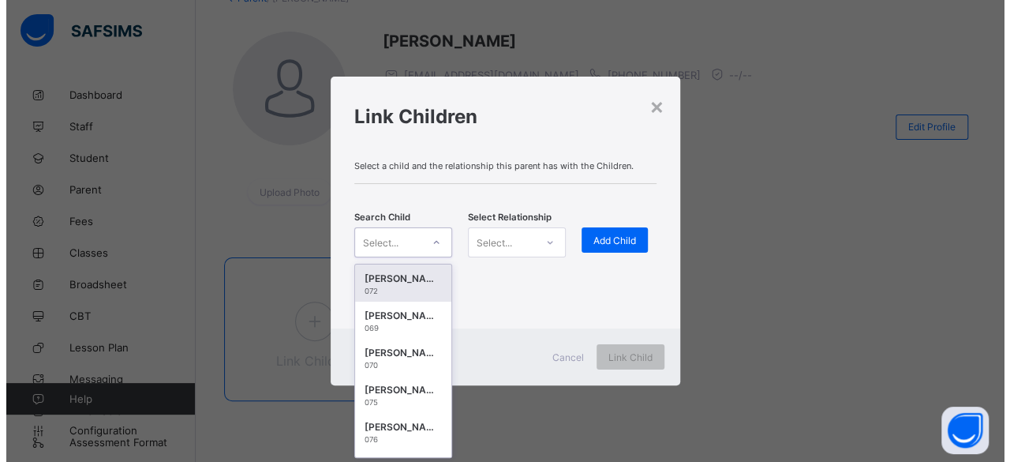
scroll to position [0, 0]
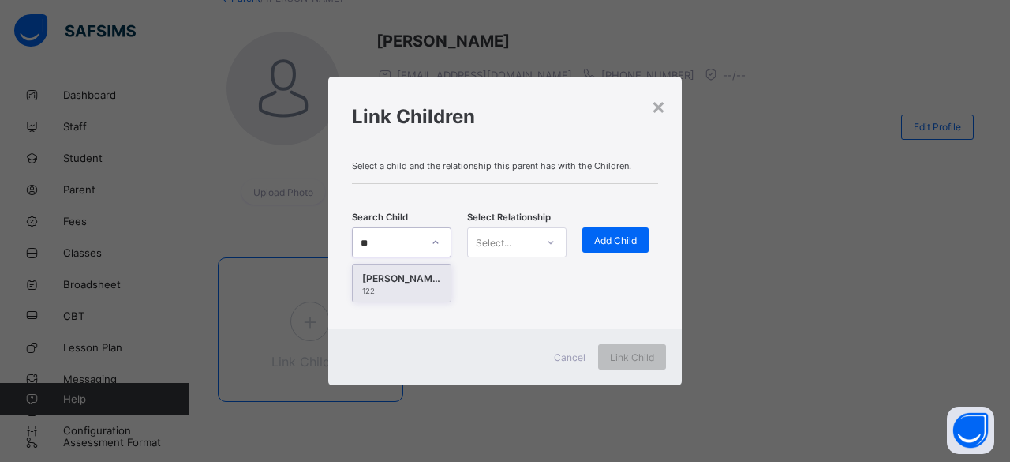
type input "*"
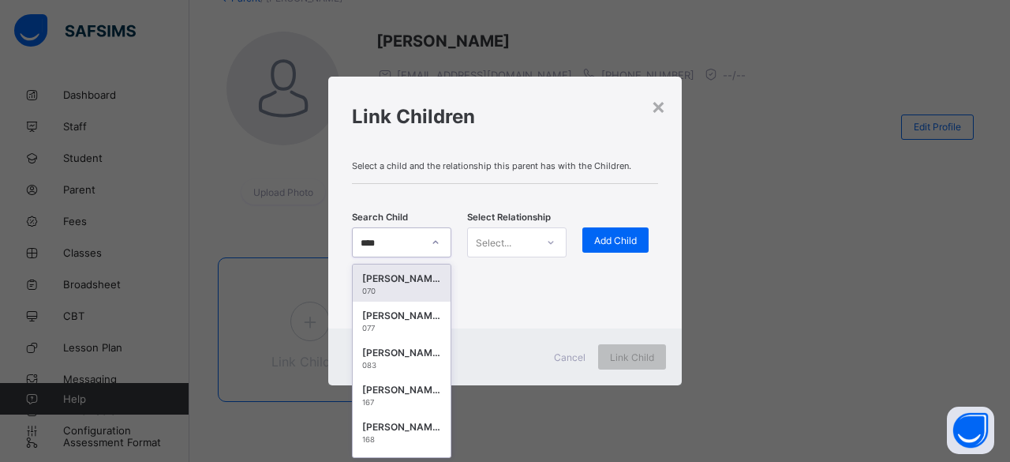
type input "*****"
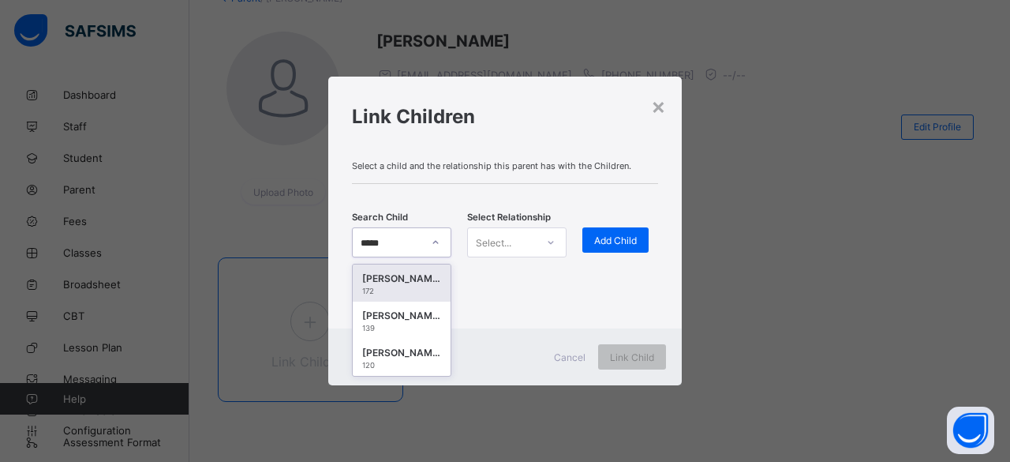
click at [414, 282] on div "Khadiza Rahman" at bounding box center [401, 279] width 79 height 16
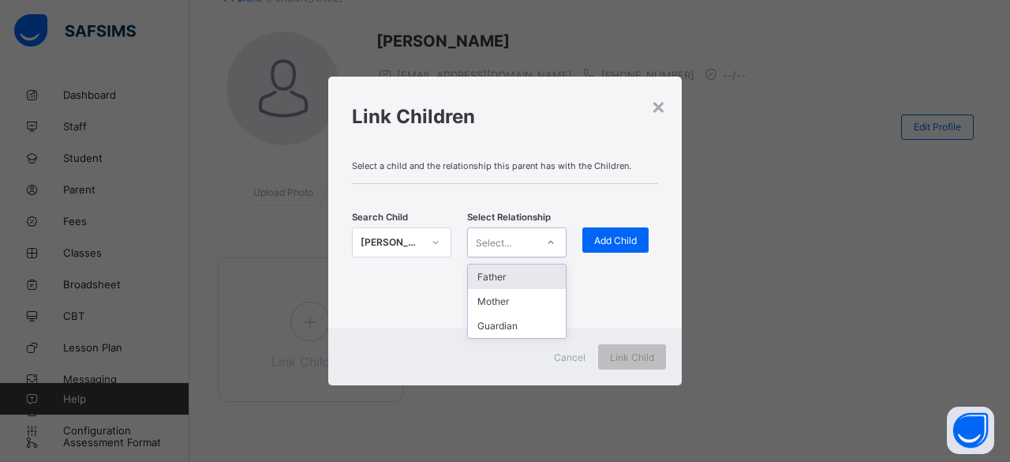
click at [506, 283] on div "Father" at bounding box center [517, 276] width 98 height 24
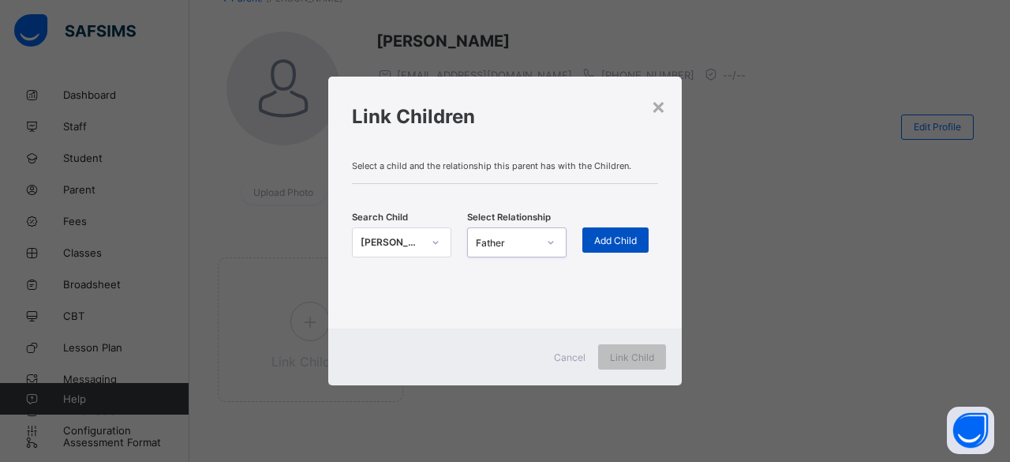
click at [621, 241] on span "Add Child" at bounding box center [615, 240] width 43 height 12
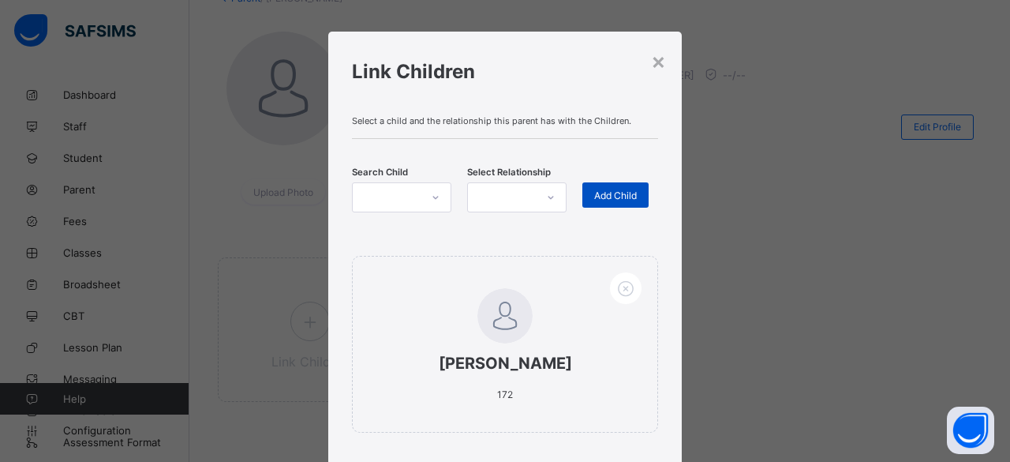
scroll to position [11, 0]
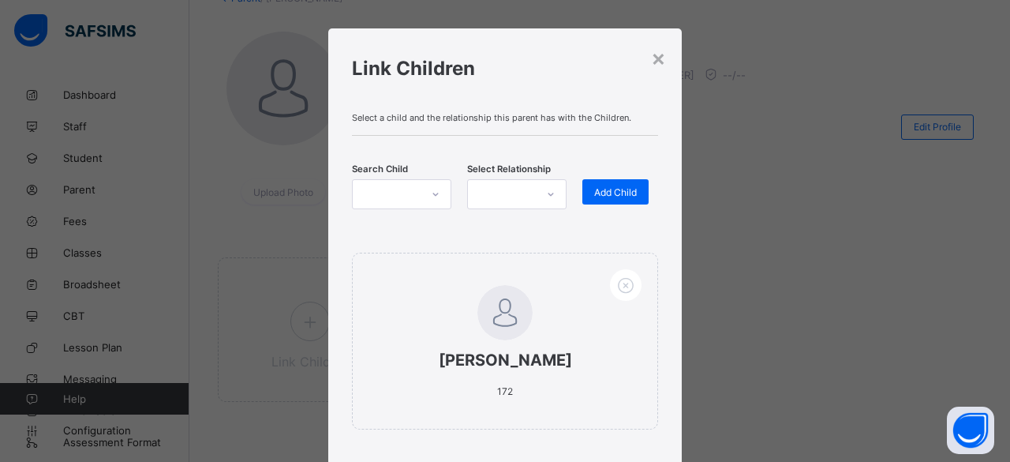
click at [820, 352] on div "× Link Children Select a child and the relationship this parent has with the Ch…" at bounding box center [505, 231] width 1010 height 462
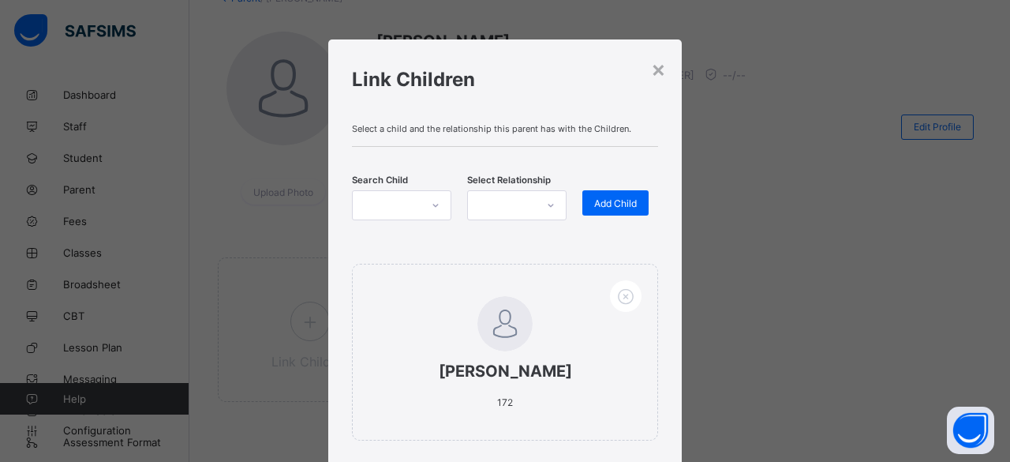
click at [687, 215] on div "× Link Children Select a child and the relationship this parent has with the Ch…" at bounding box center [505, 231] width 1010 height 462
click at [895, 230] on div "× Link Children Select a child and the relationship this parent has with the Ch…" at bounding box center [505, 231] width 1010 height 462
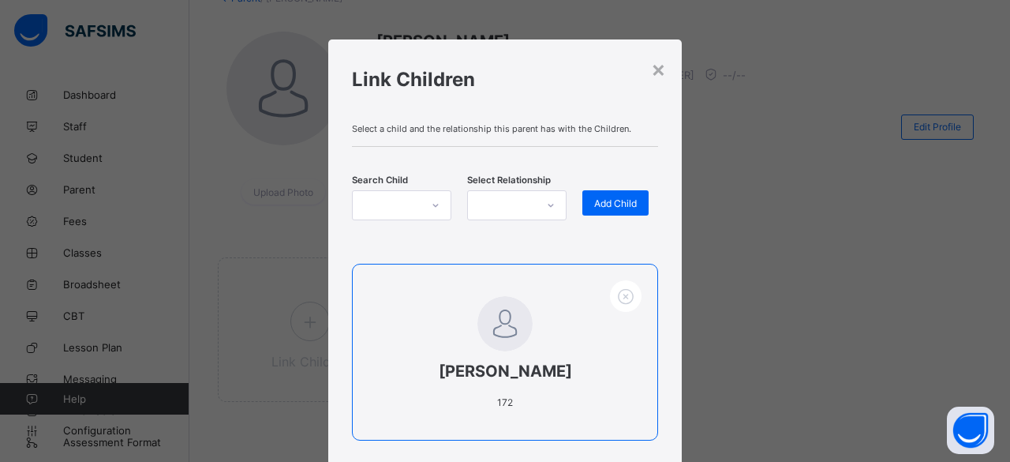
click at [545, 387] on span at bounding box center [504, 384] width 241 height 8
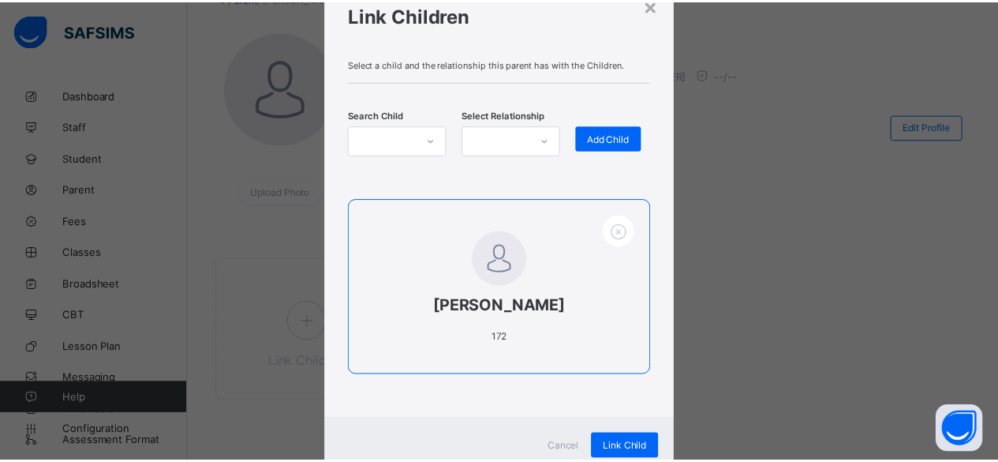
scroll to position [66, 0]
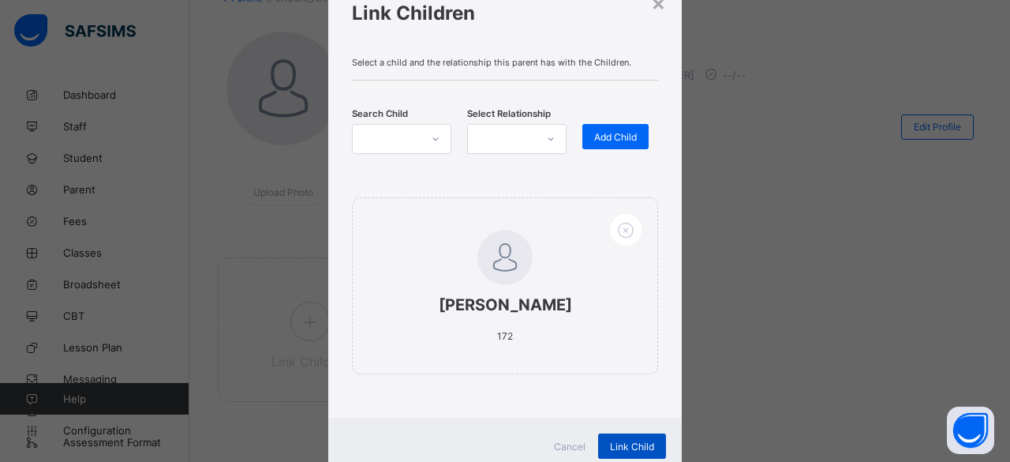
click at [638, 445] on span "Link Child" at bounding box center [632, 446] width 44 height 12
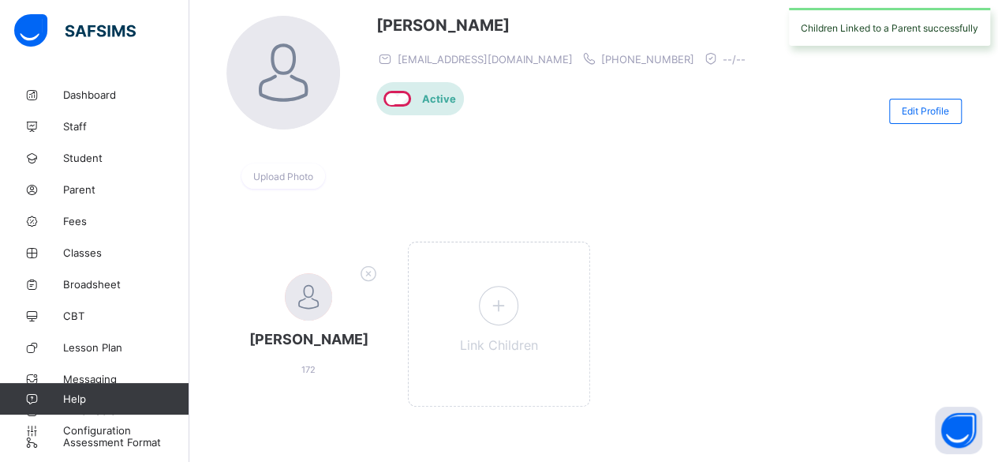
scroll to position [133, 0]
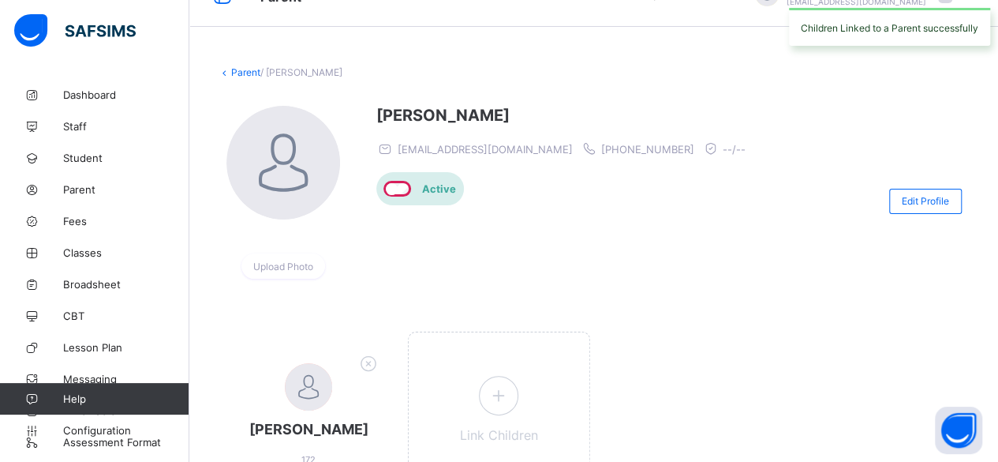
click at [713, 358] on div "Khadiza Rahman 172 Link Children" at bounding box center [594, 421] width 752 height 181
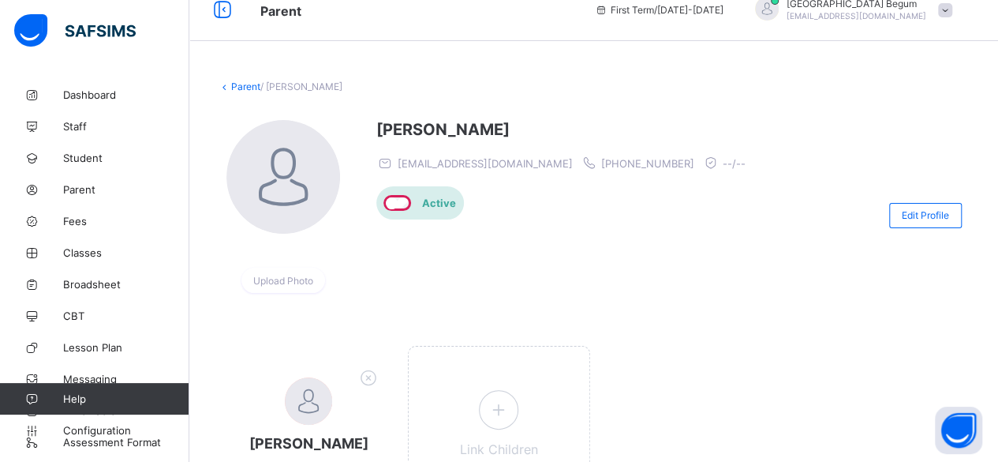
click at [243, 88] on link "Parent" at bounding box center [245, 86] width 29 height 12
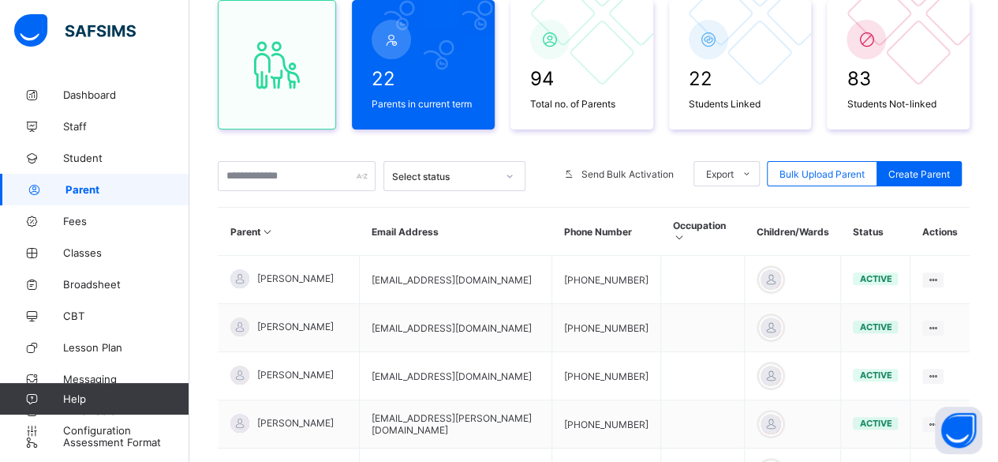
scroll to position [168, 0]
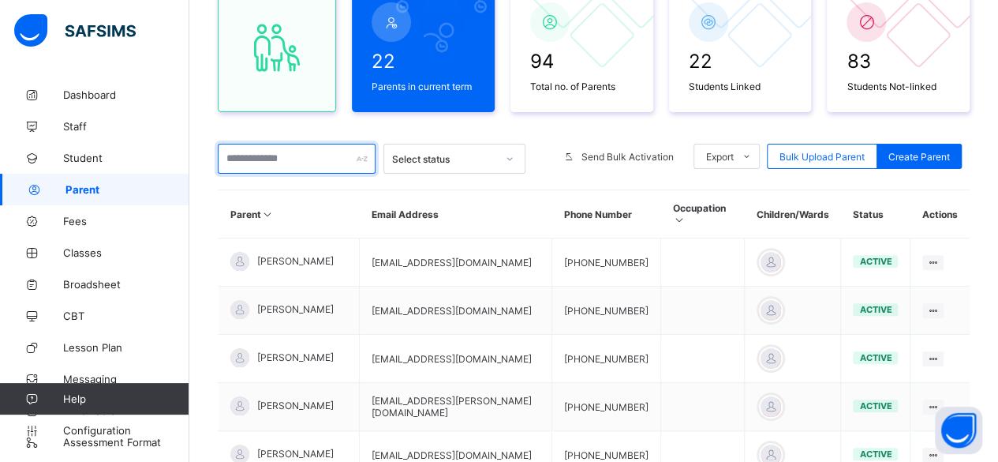
click at [305, 160] on input "text" at bounding box center [297, 159] width 158 height 30
click at [260, 159] on input "text" at bounding box center [297, 159] width 158 height 30
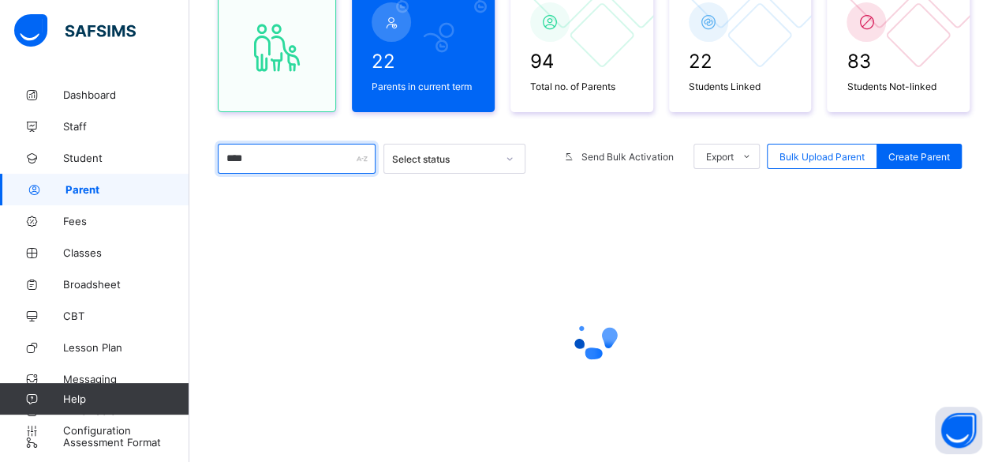
scroll to position [81, 0]
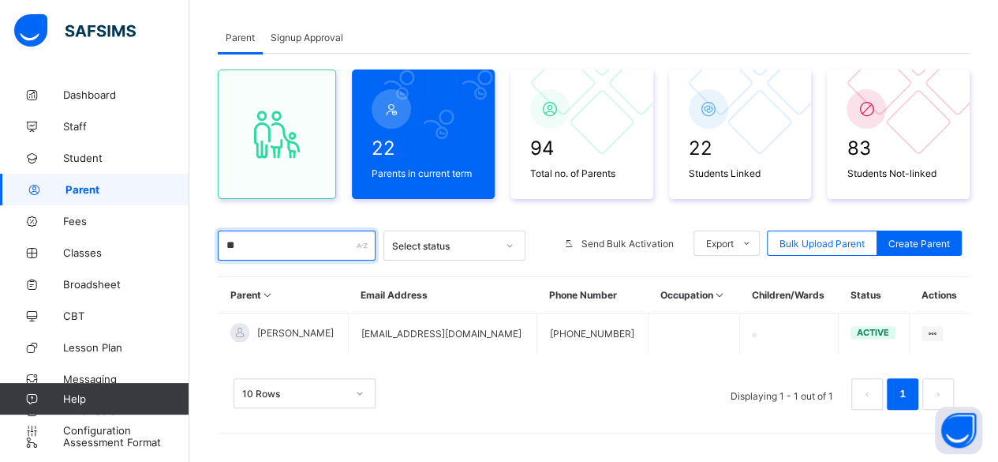
type input "*"
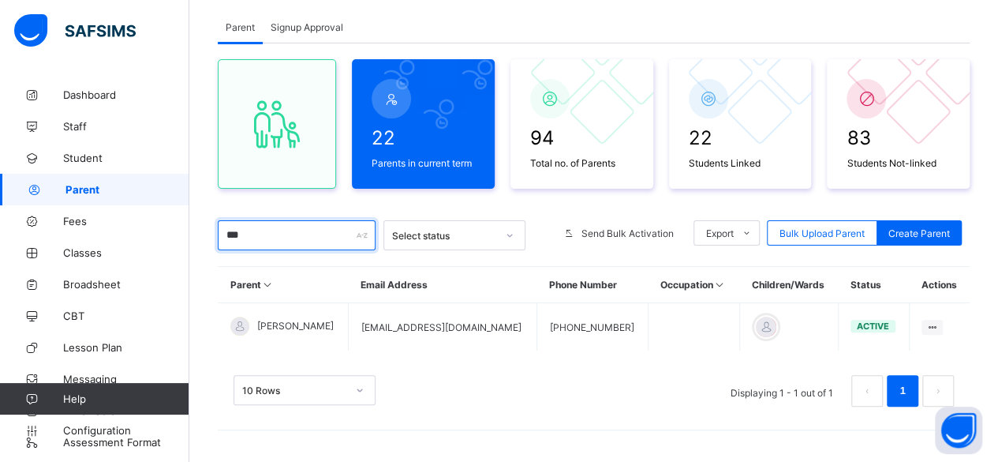
scroll to position [88, 0]
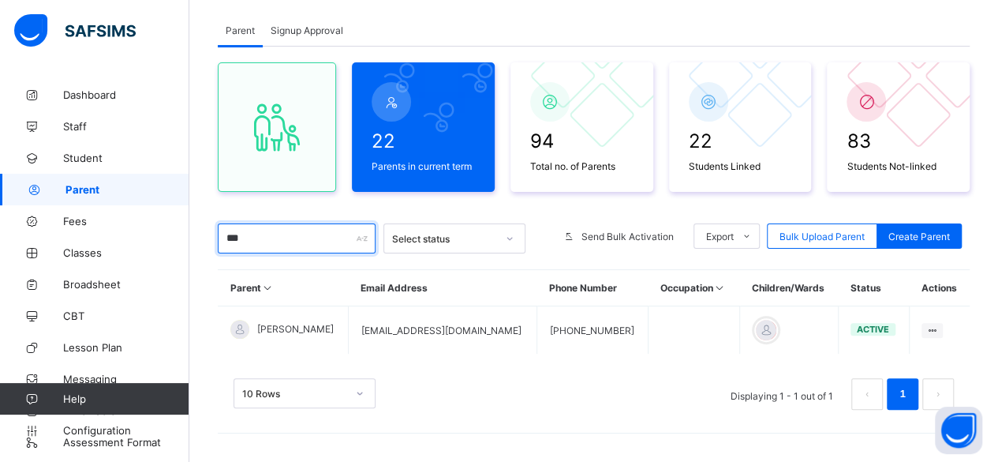
type input "***"
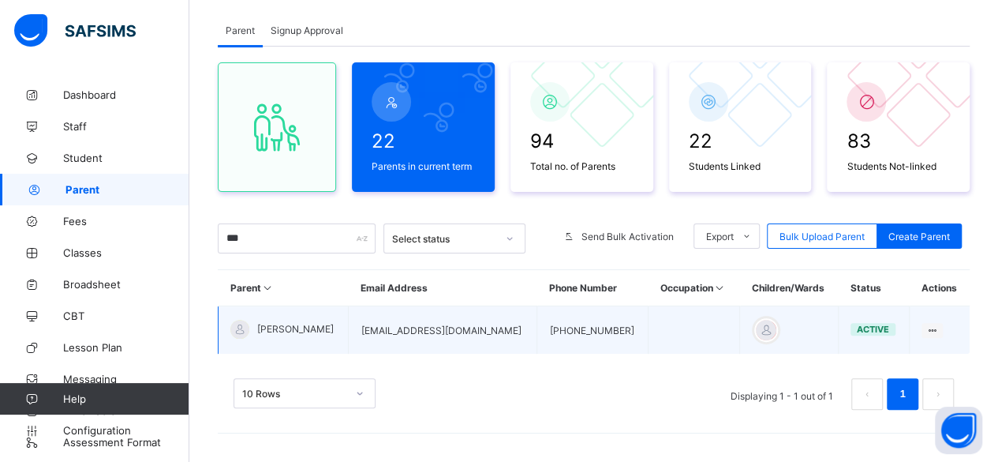
click at [329, 327] on td "[PERSON_NAME]" at bounding box center [284, 330] width 130 height 48
click at [546, 328] on td "[PHONE_NUMBER]" at bounding box center [592, 330] width 111 height 48
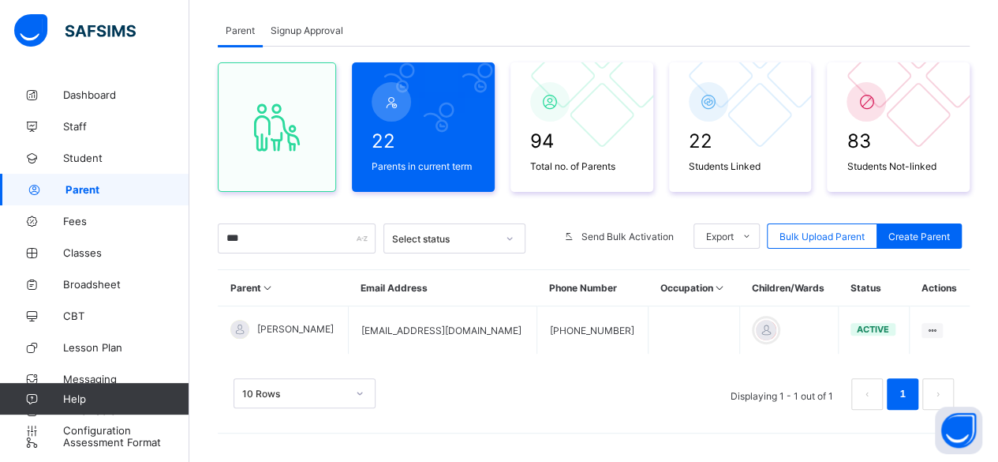
click at [483, 379] on div "10 Rows Displaying 1 - 1 out of 1 1" at bounding box center [594, 394] width 721 height 32
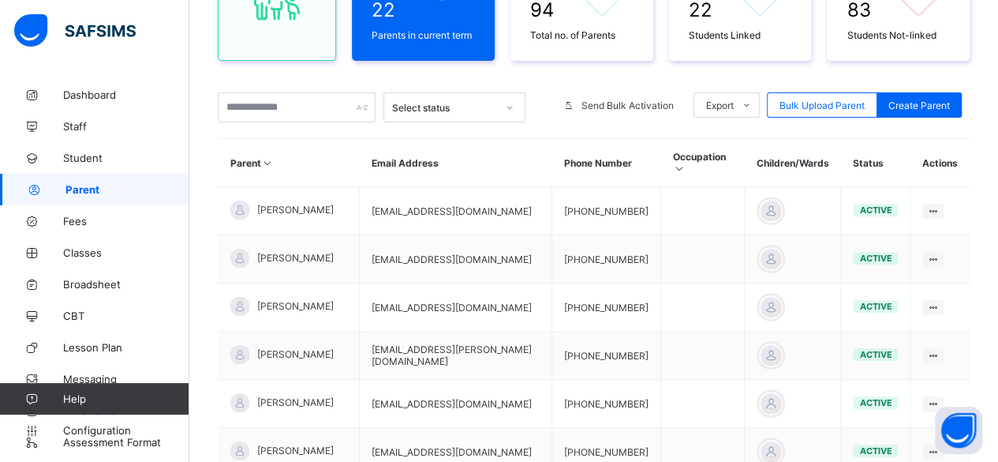
scroll to position [142, 0]
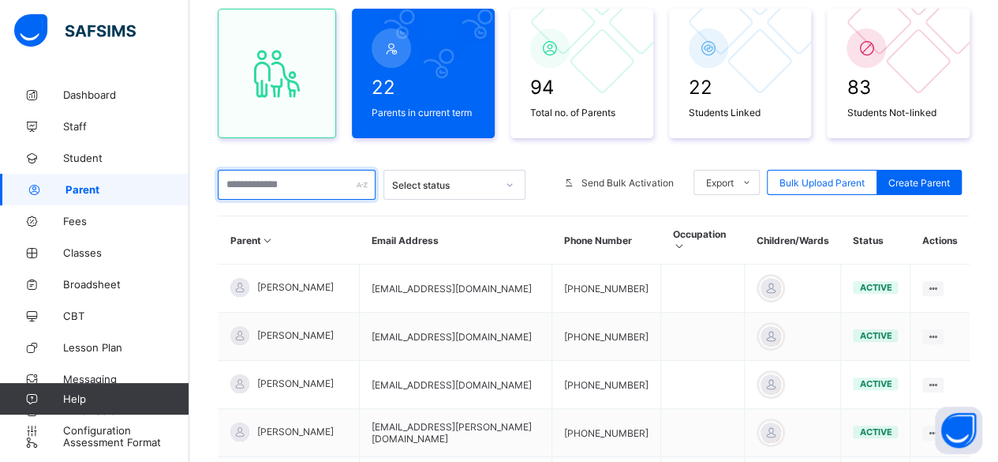
click at [298, 184] on input "text" at bounding box center [297, 185] width 158 height 30
type input "*"
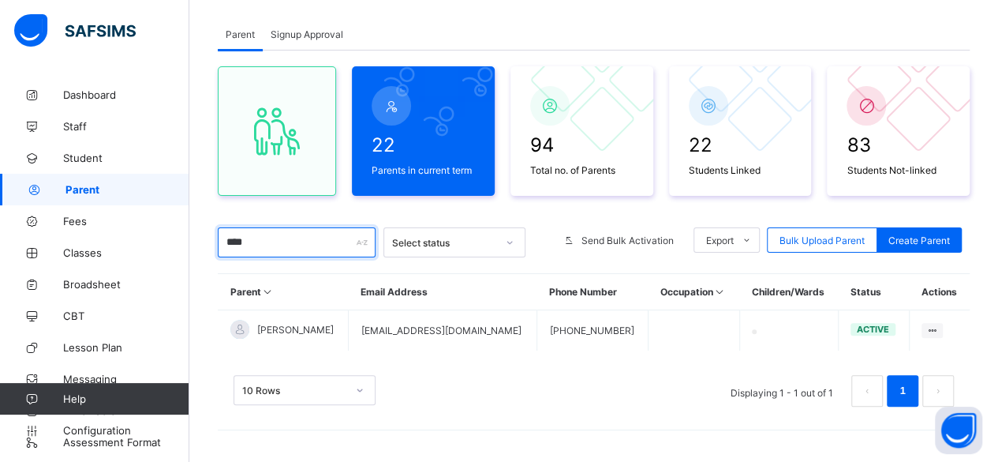
scroll to position [81, 0]
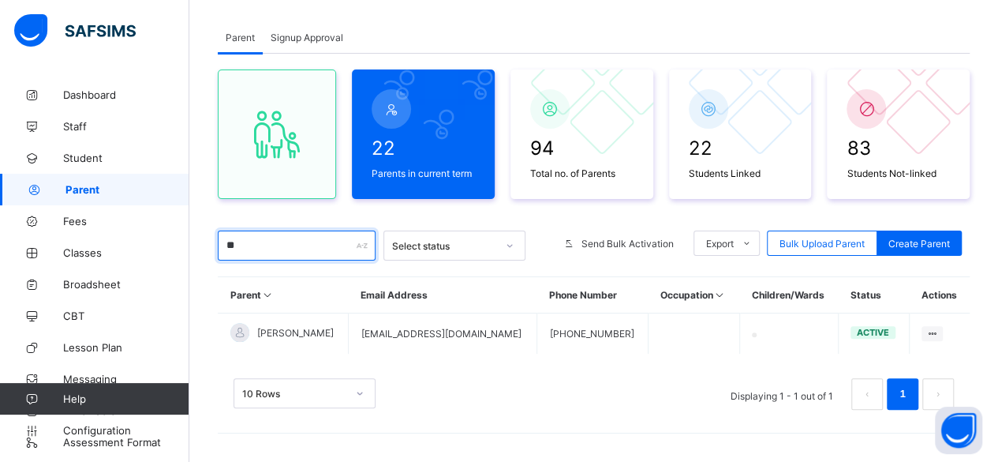
type input "*"
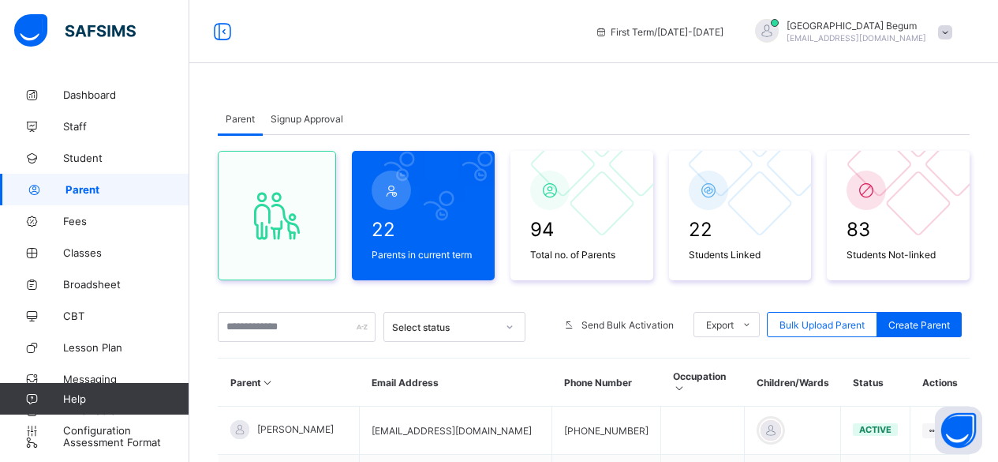
scroll to position [111, 0]
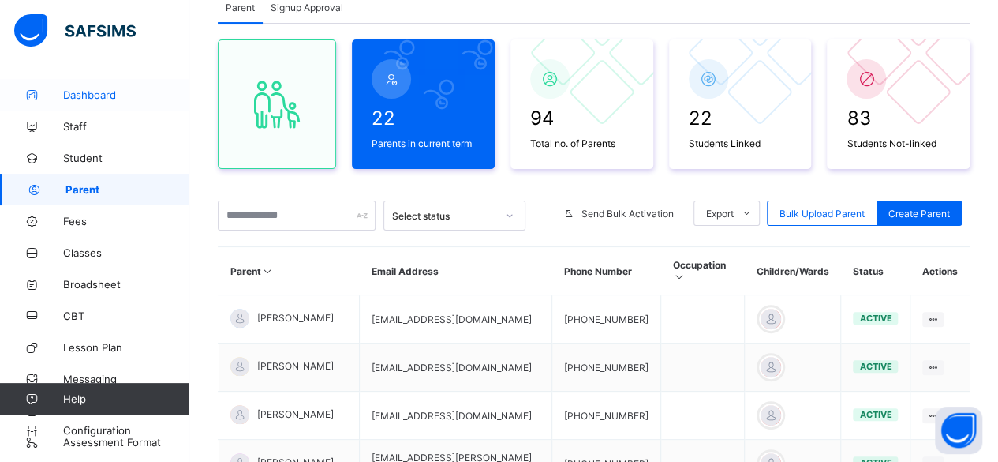
click at [128, 104] on link "Dashboard" at bounding box center [94, 95] width 189 height 32
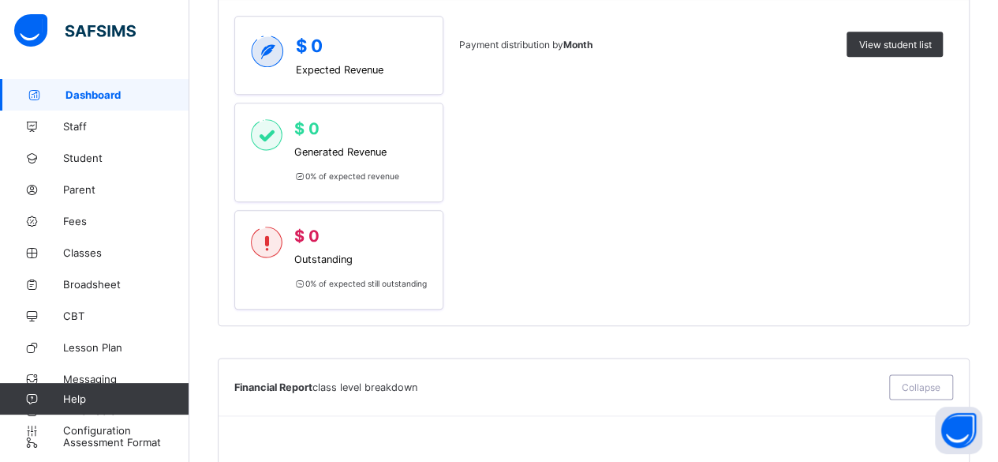
scroll to position [770, 0]
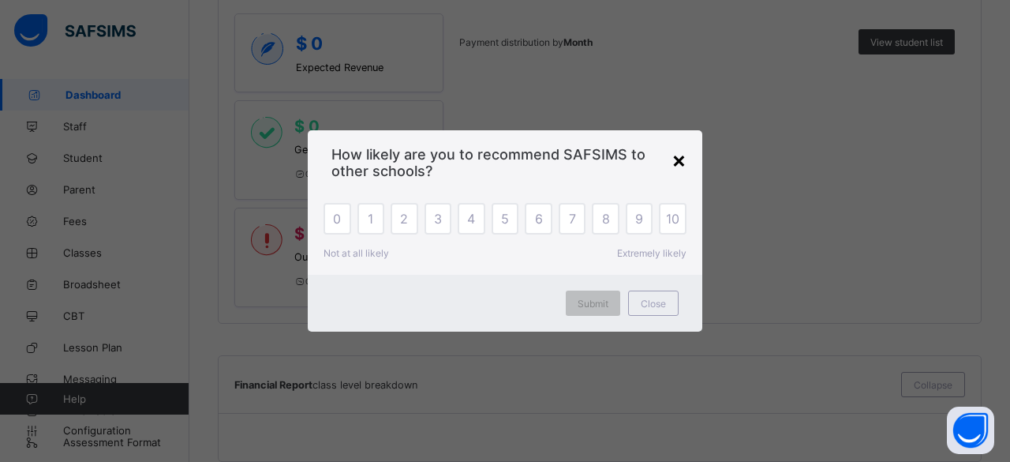
click at [674, 167] on div "×" at bounding box center [679, 159] width 15 height 27
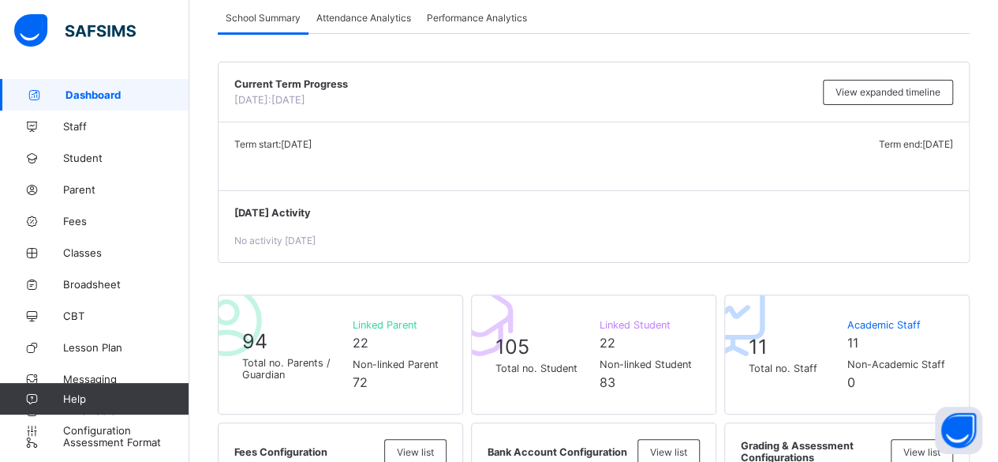
scroll to position [124, 0]
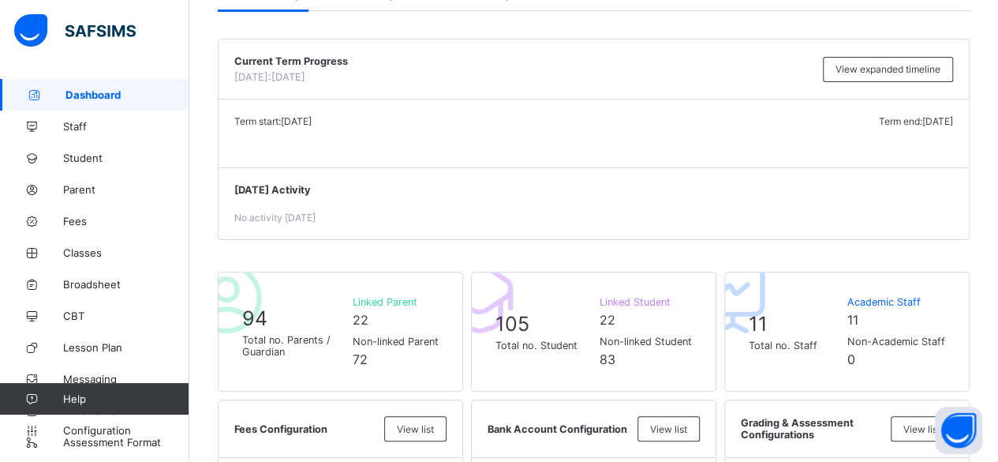
click at [816, 301] on div "11 Total no. Staff Academic Staff 11 Non-Academic Staff 0" at bounding box center [847, 331] width 197 height 71
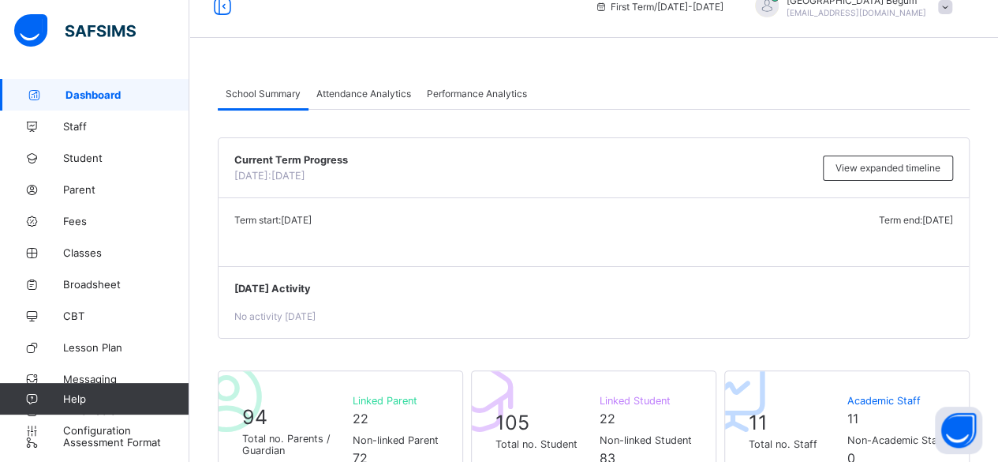
scroll to position [0, 0]
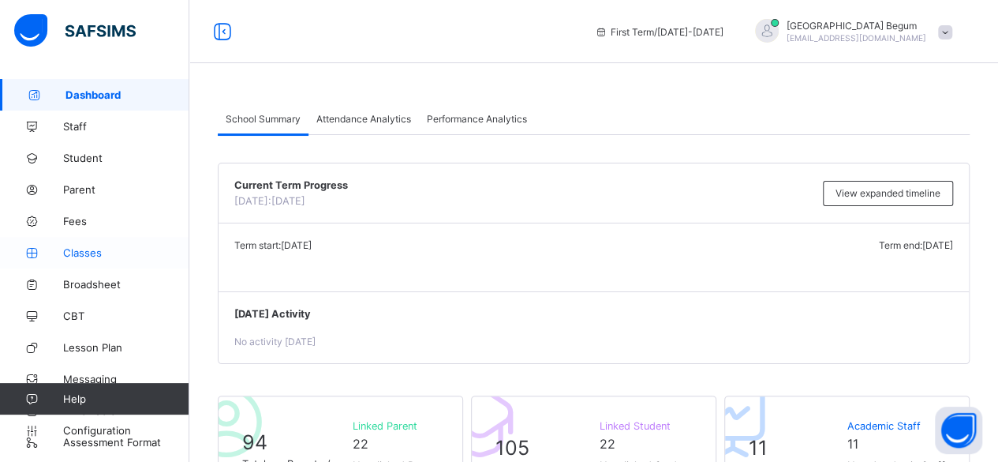
click at [80, 259] on link "Classes" at bounding box center [94, 253] width 189 height 32
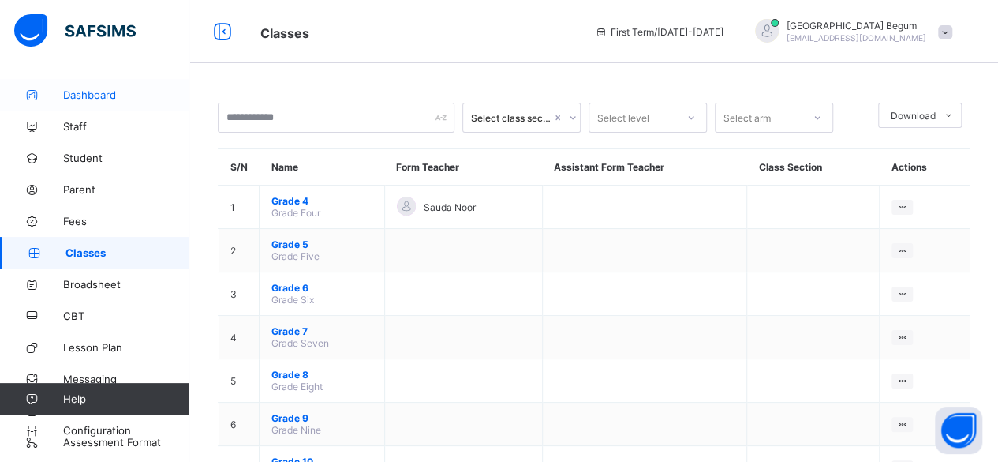
click at [74, 98] on span "Dashboard" at bounding box center [126, 94] width 126 height 13
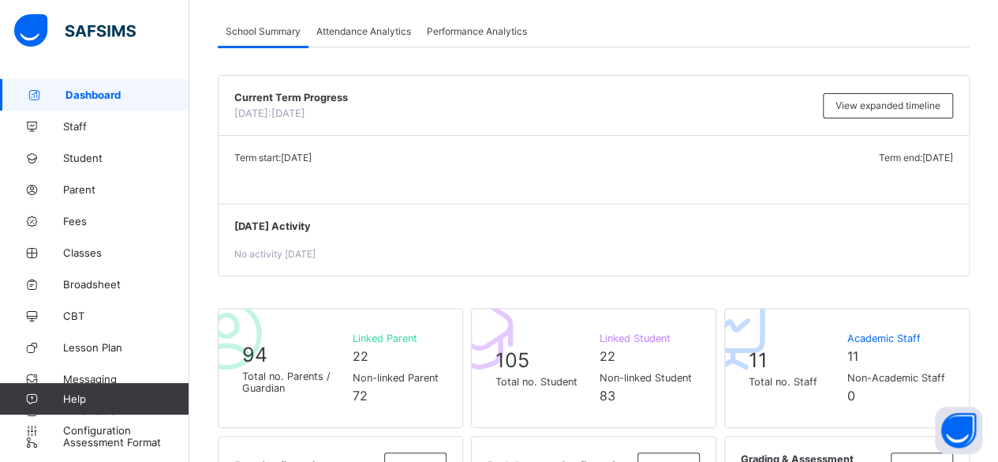
scroll to position [95, 0]
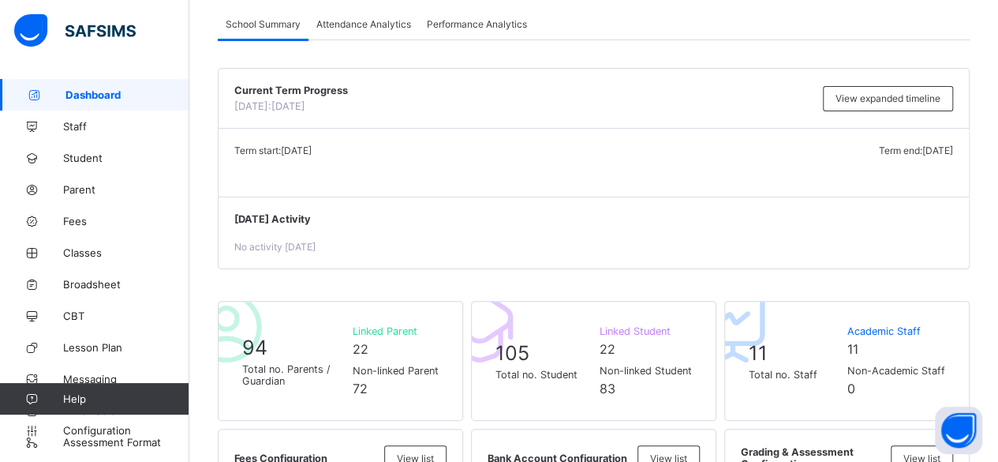
click at [368, 326] on span "Linked Parent" at bounding box center [396, 331] width 86 height 12
click at [260, 355] on span "94" at bounding box center [254, 347] width 25 height 24
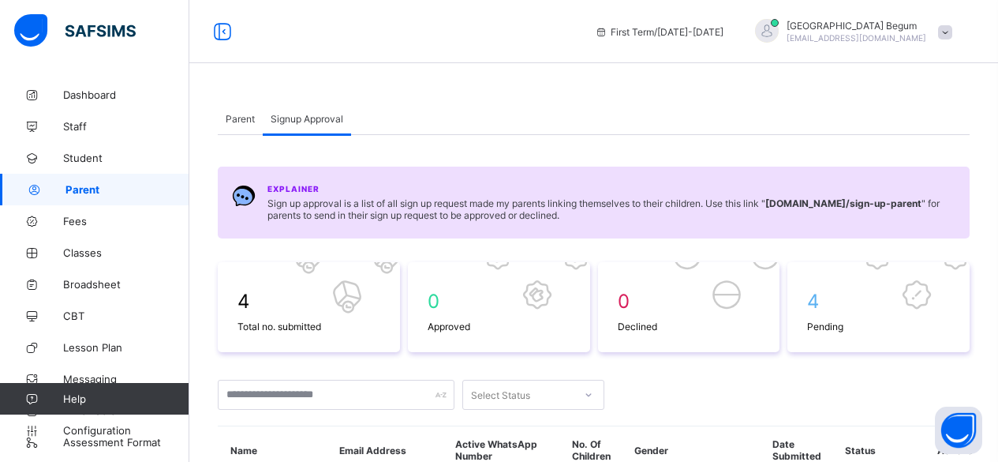
scroll to position [279, 0]
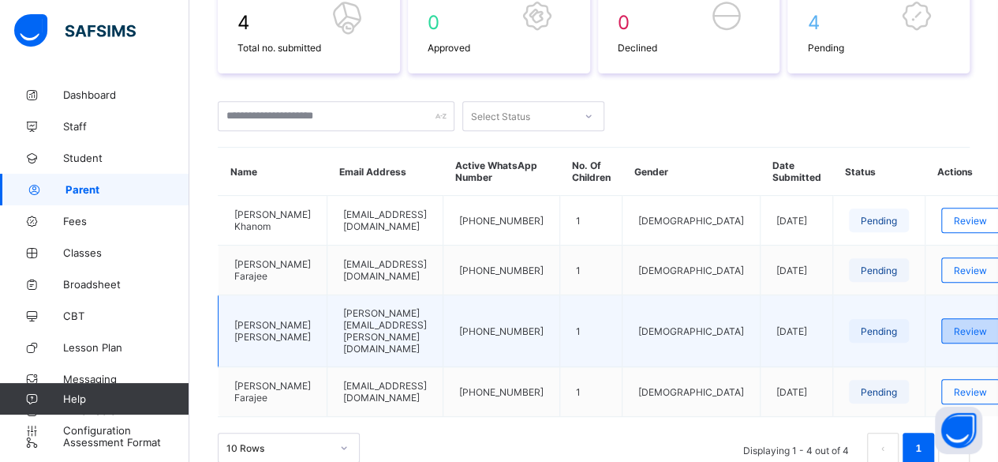
click at [954, 325] on span "Review" at bounding box center [970, 331] width 33 height 12
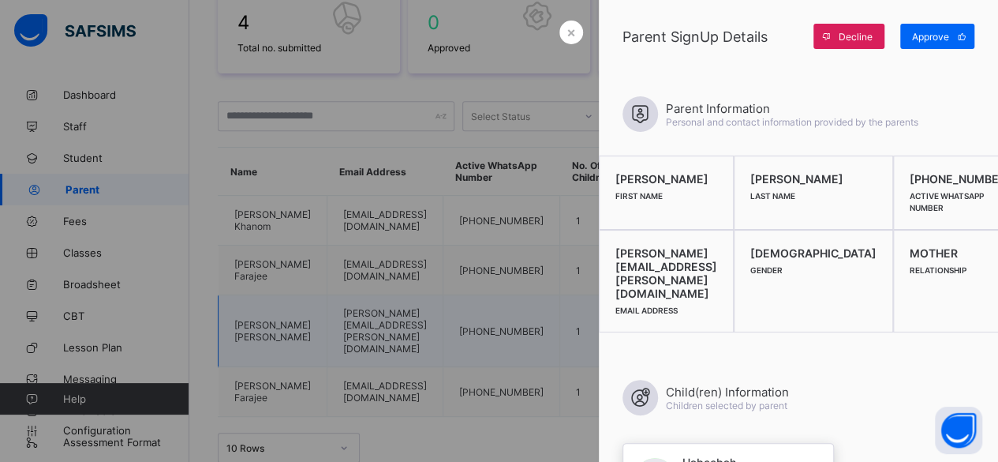
scroll to position [309, 0]
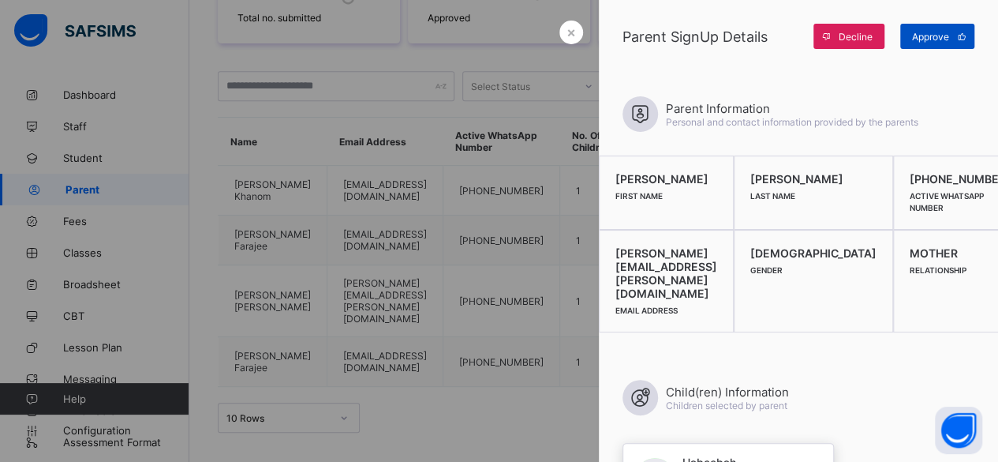
click at [944, 37] on span "Approve" at bounding box center [930, 37] width 37 height 12
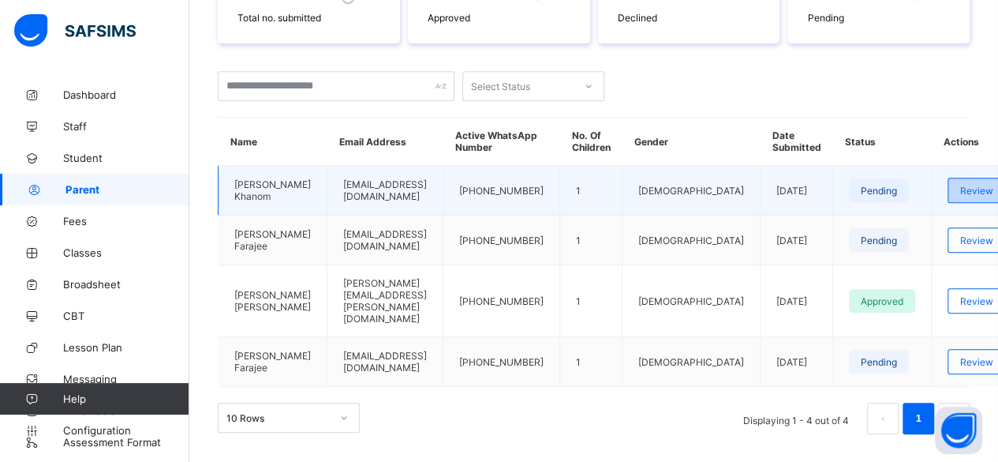
click at [948, 203] on div "Review" at bounding box center [977, 190] width 58 height 25
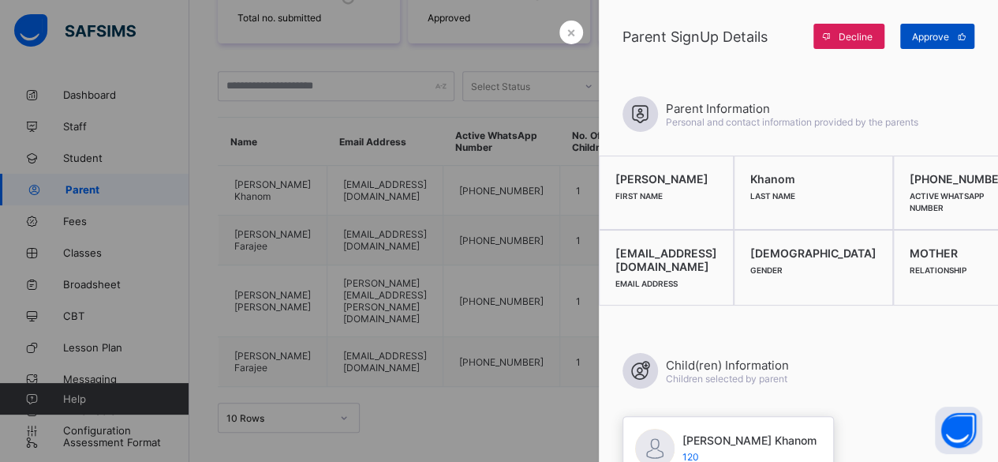
click at [938, 36] on span "Approve" at bounding box center [930, 37] width 37 height 12
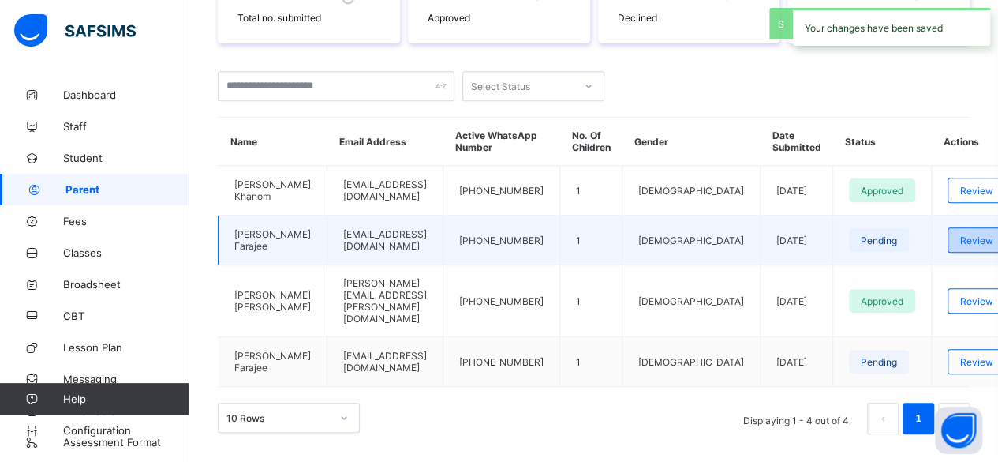
click at [960, 246] on span "Review" at bounding box center [976, 240] width 33 height 12
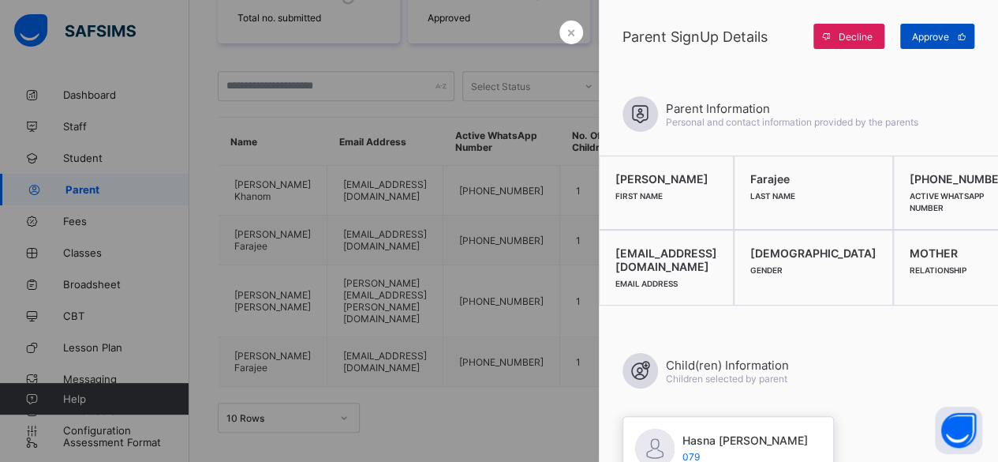
click at [939, 46] on div "Approve" at bounding box center [937, 36] width 74 height 25
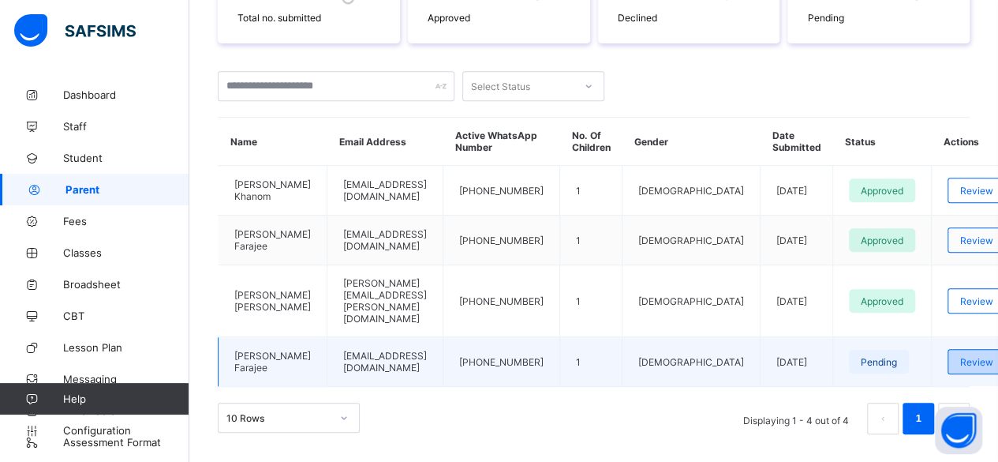
click at [948, 352] on div "Review" at bounding box center [977, 361] width 58 height 25
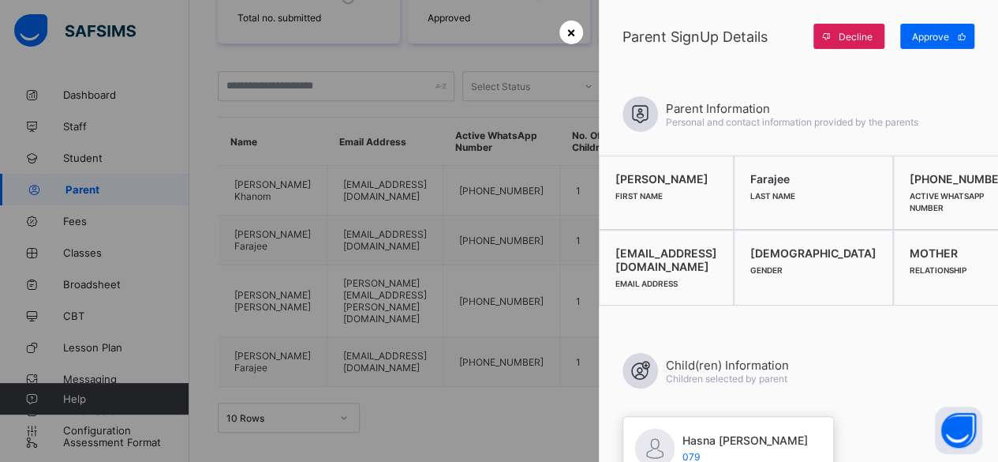
click at [560, 29] on div "×" at bounding box center [572, 33] width 24 height 24
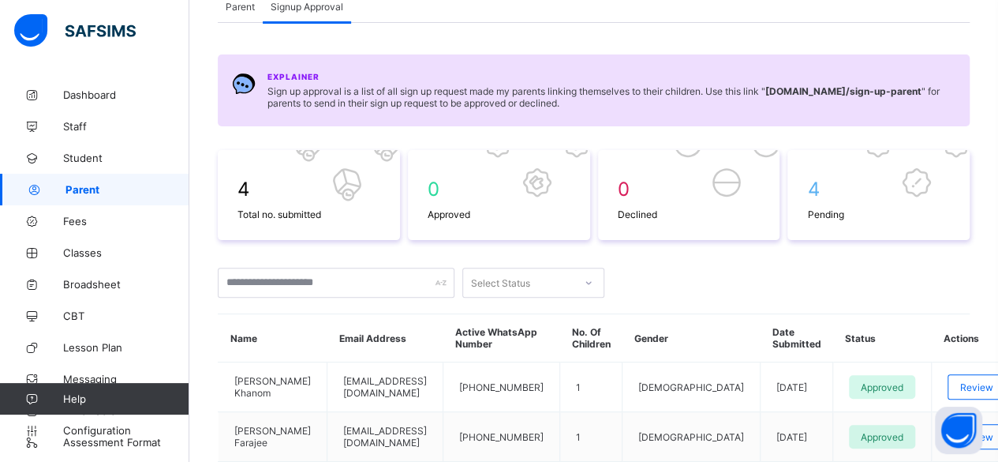
scroll to position [108, 0]
